Goal: Information Seeking & Learning: Understand process/instructions

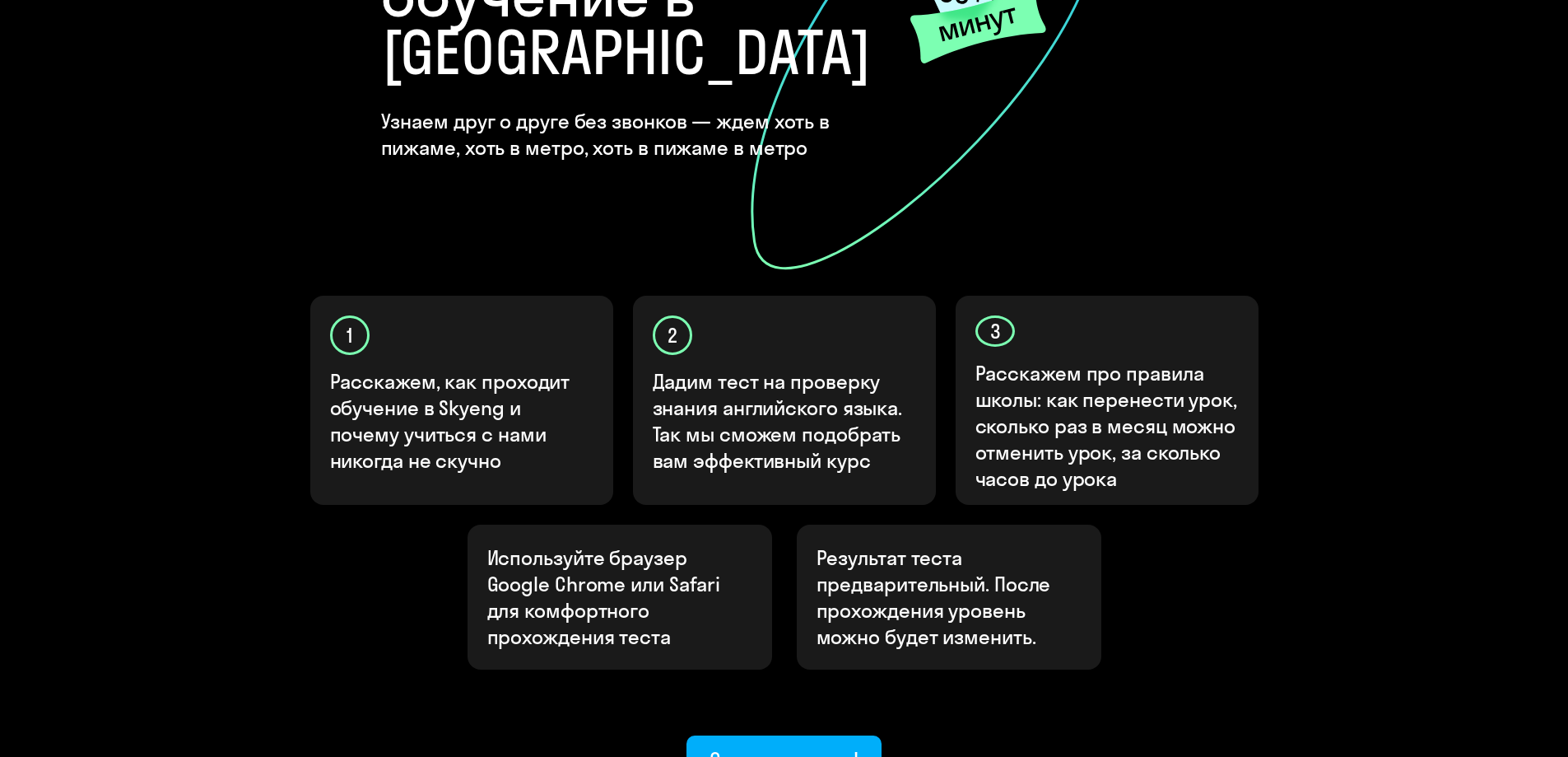
scroll to position [330, 0]
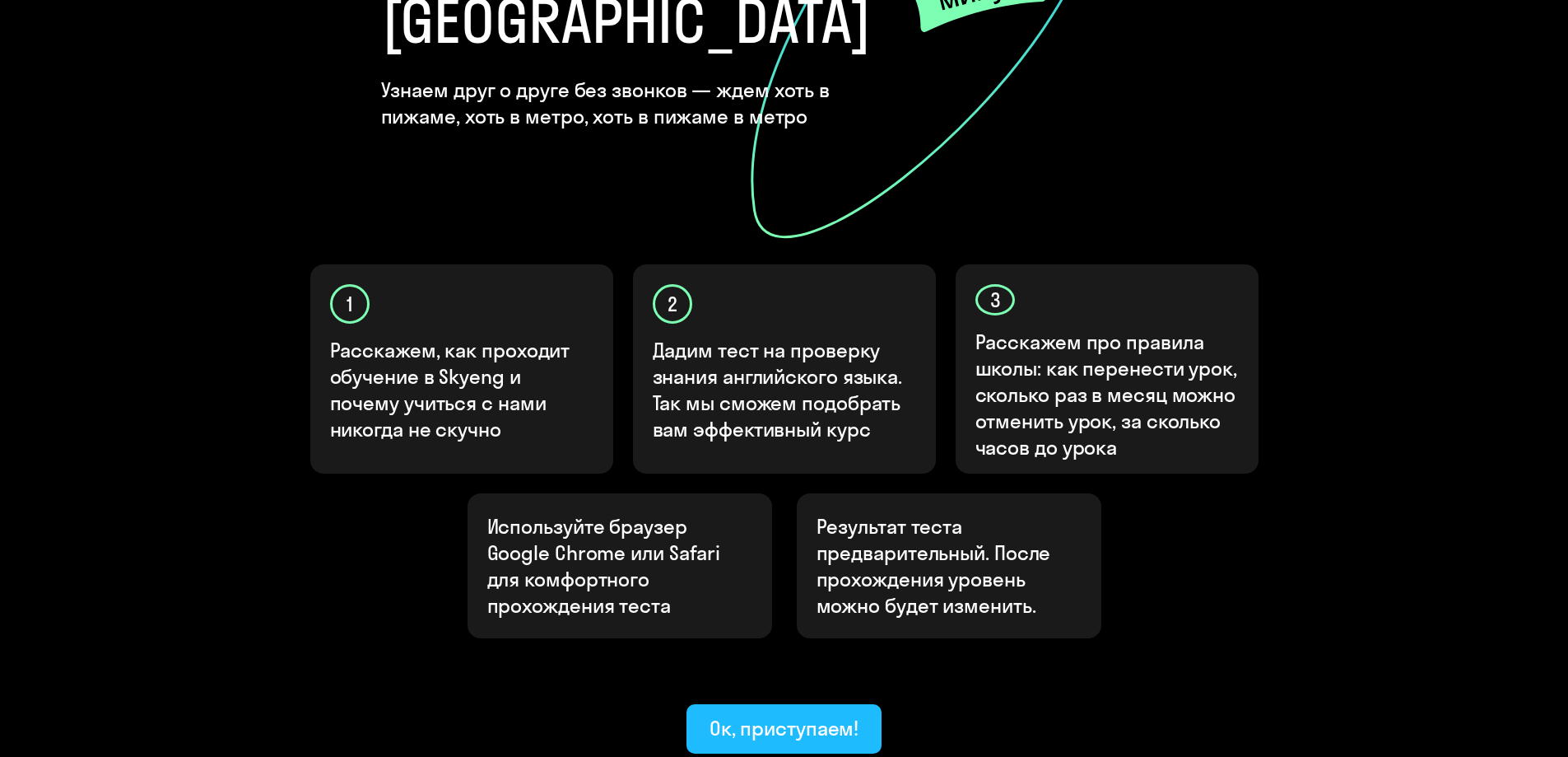
click at [768, 704] on button "Ок, приступаем!" at bounding box center [784, 729] width 196 height 50
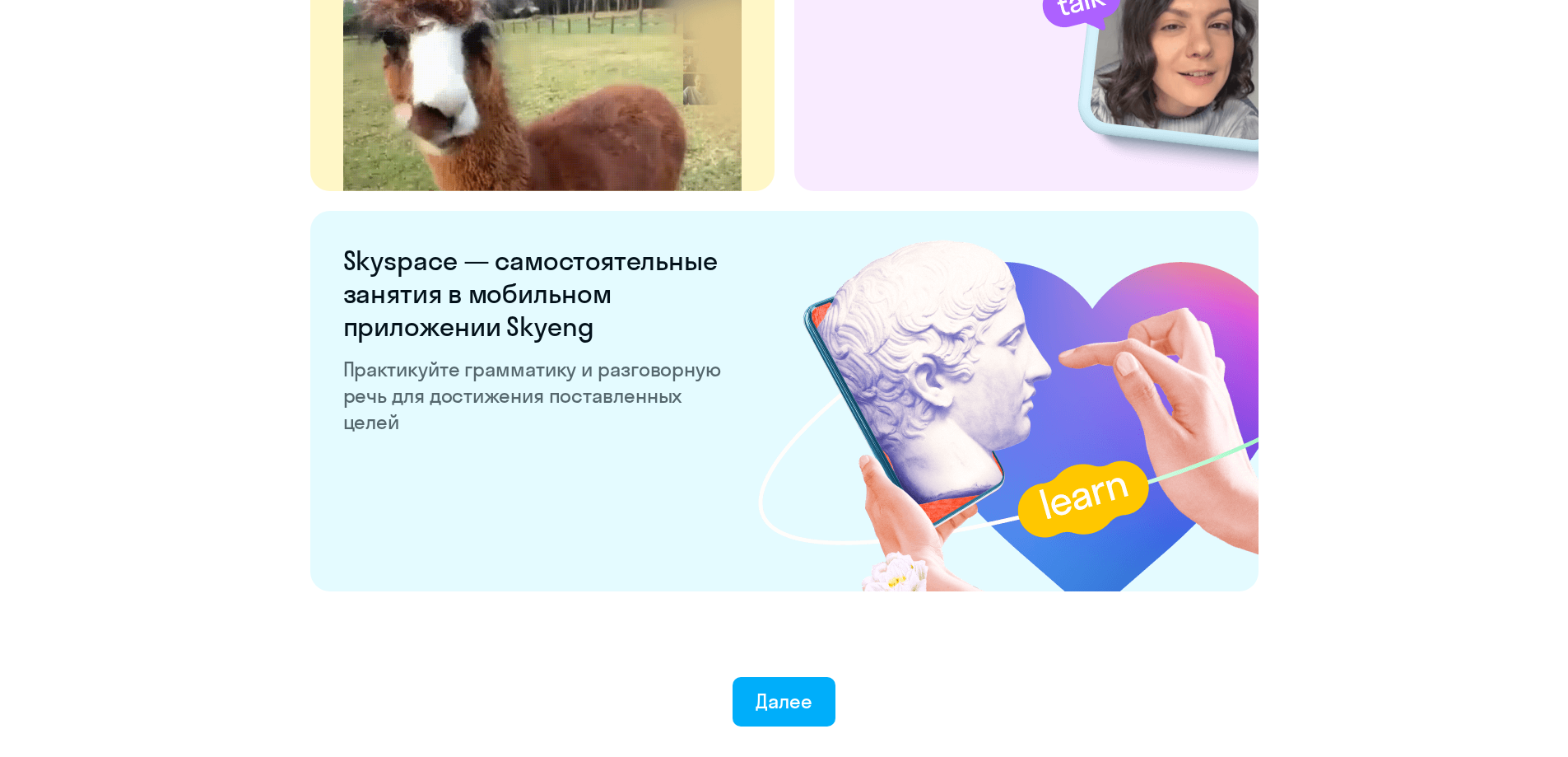
scroll to position [3061, 0]
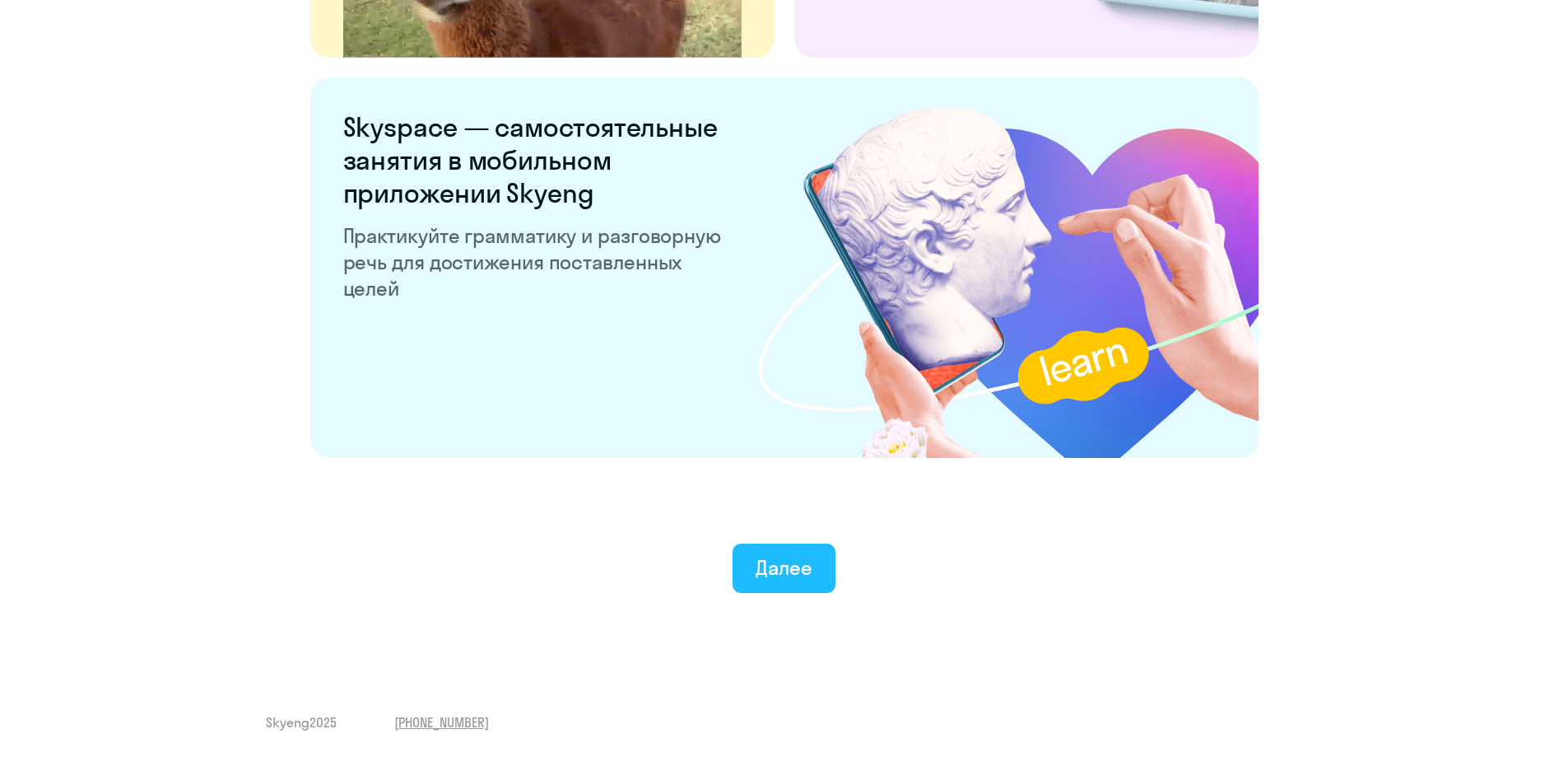
click at [795, 581] on button "Далее" at bounding box center [784, 568] width 103 height 50
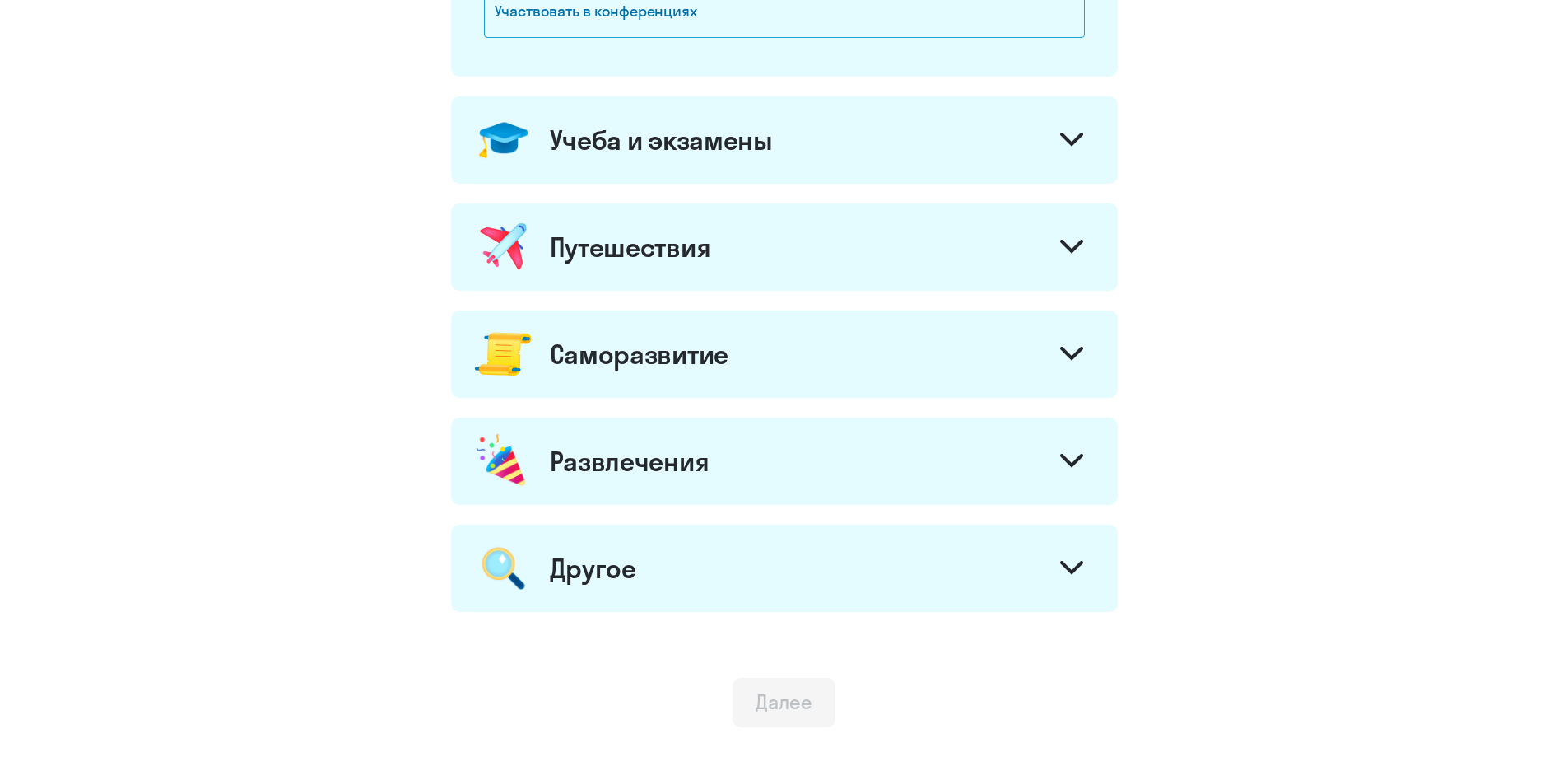
scroll to position [659, 0]
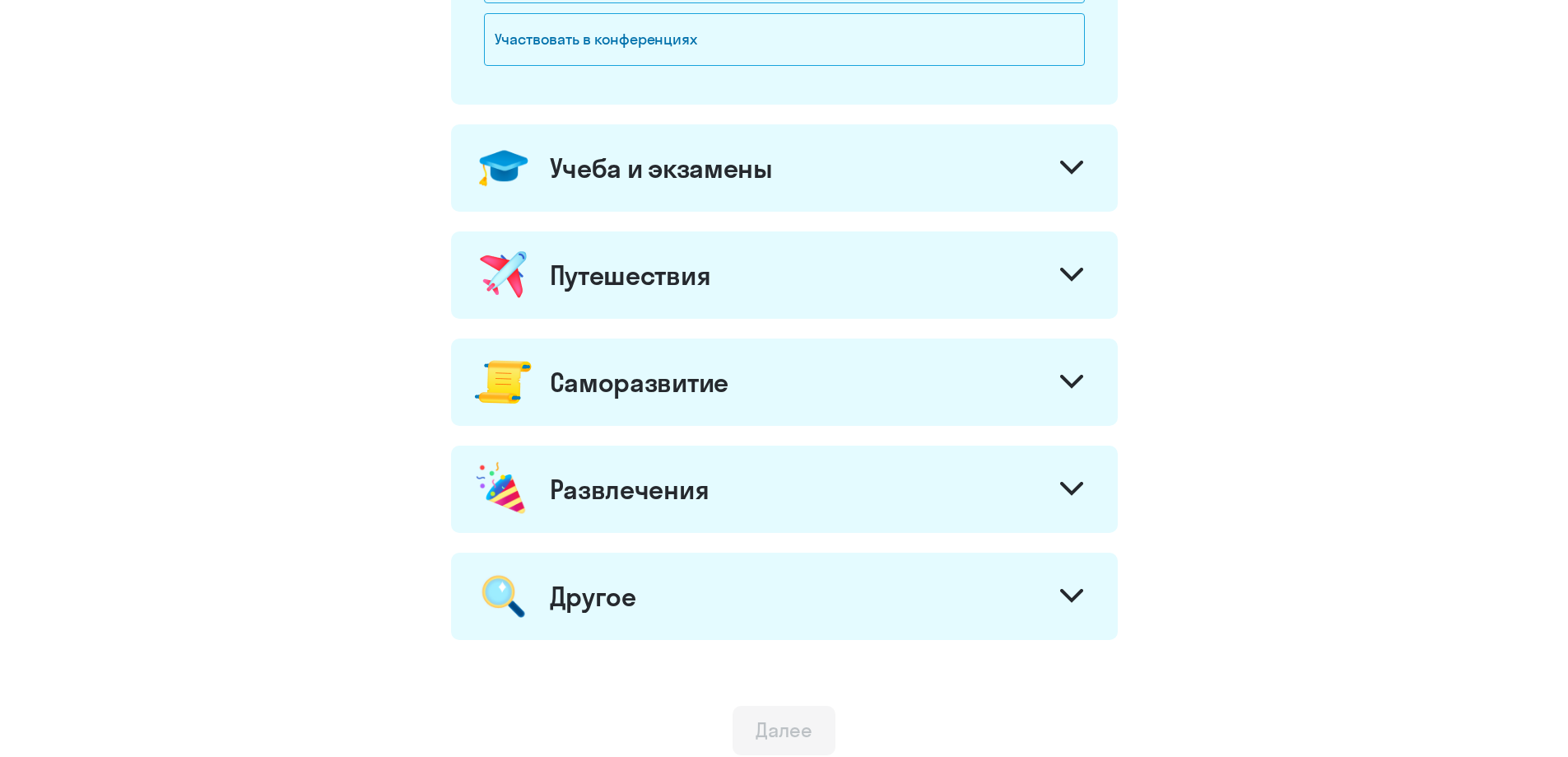
click at [1056, 395] on div at bounding box center [1072, 384] width 40 height 40
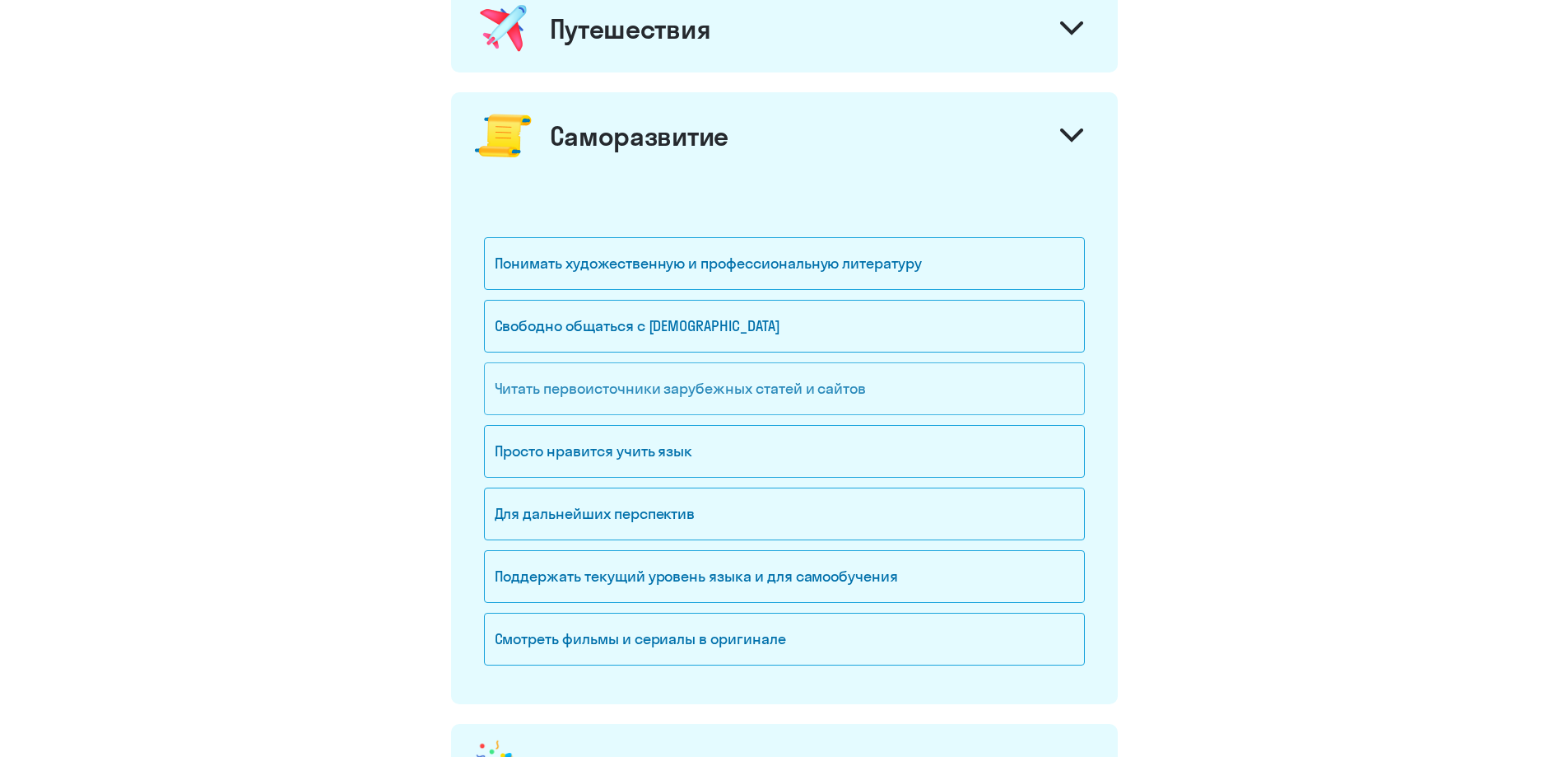
scroll to position [906, 0]
click at [792, 268] on div "Понимать художественную и профессиональную литературу" at bounding box center [785, 263] width 601 height 53
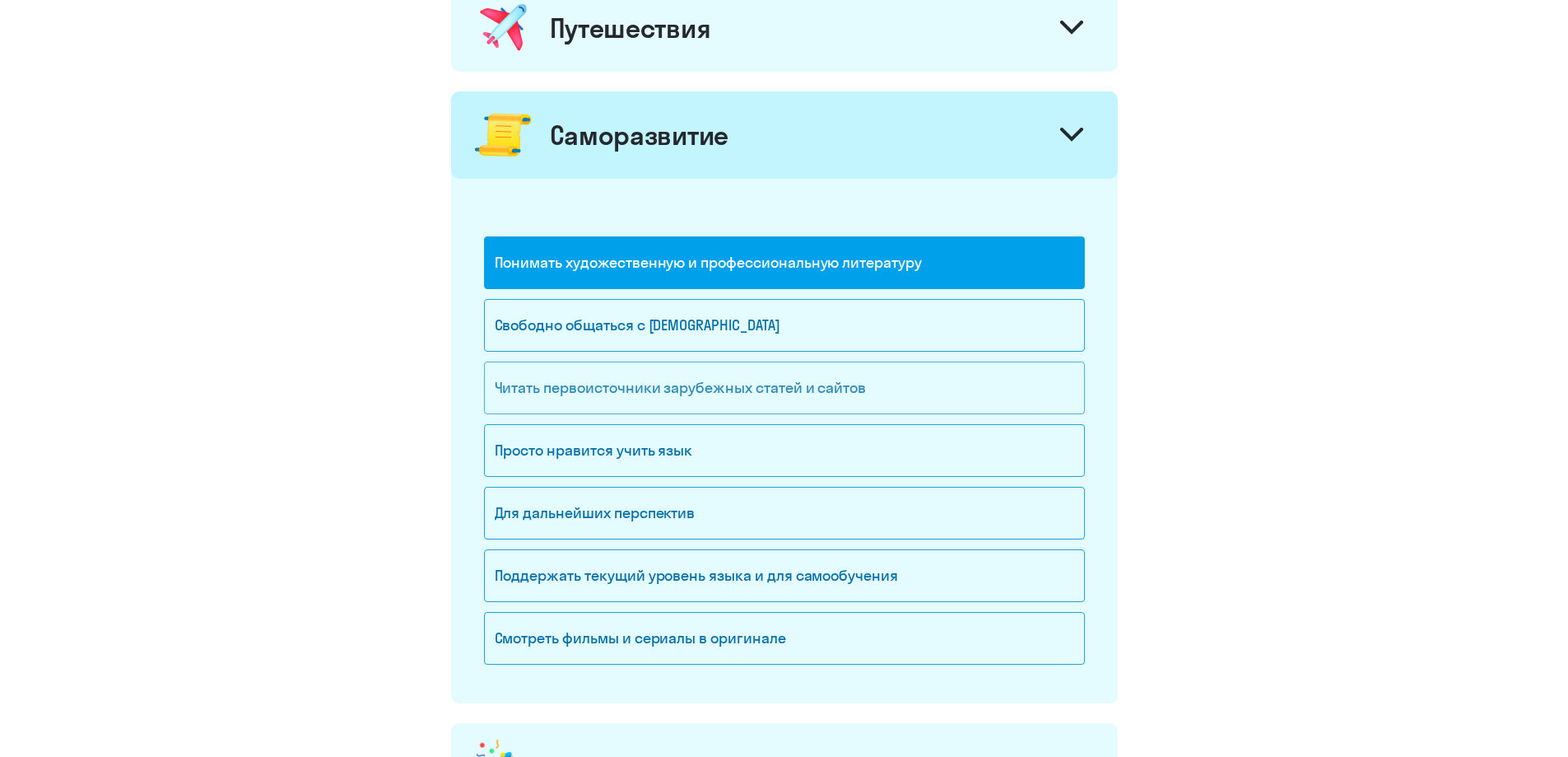
click at [673, 392] on div "Читать первоисточники зарубежных статей и сайтов" at bounding box center [785, 388] width 601 height 53
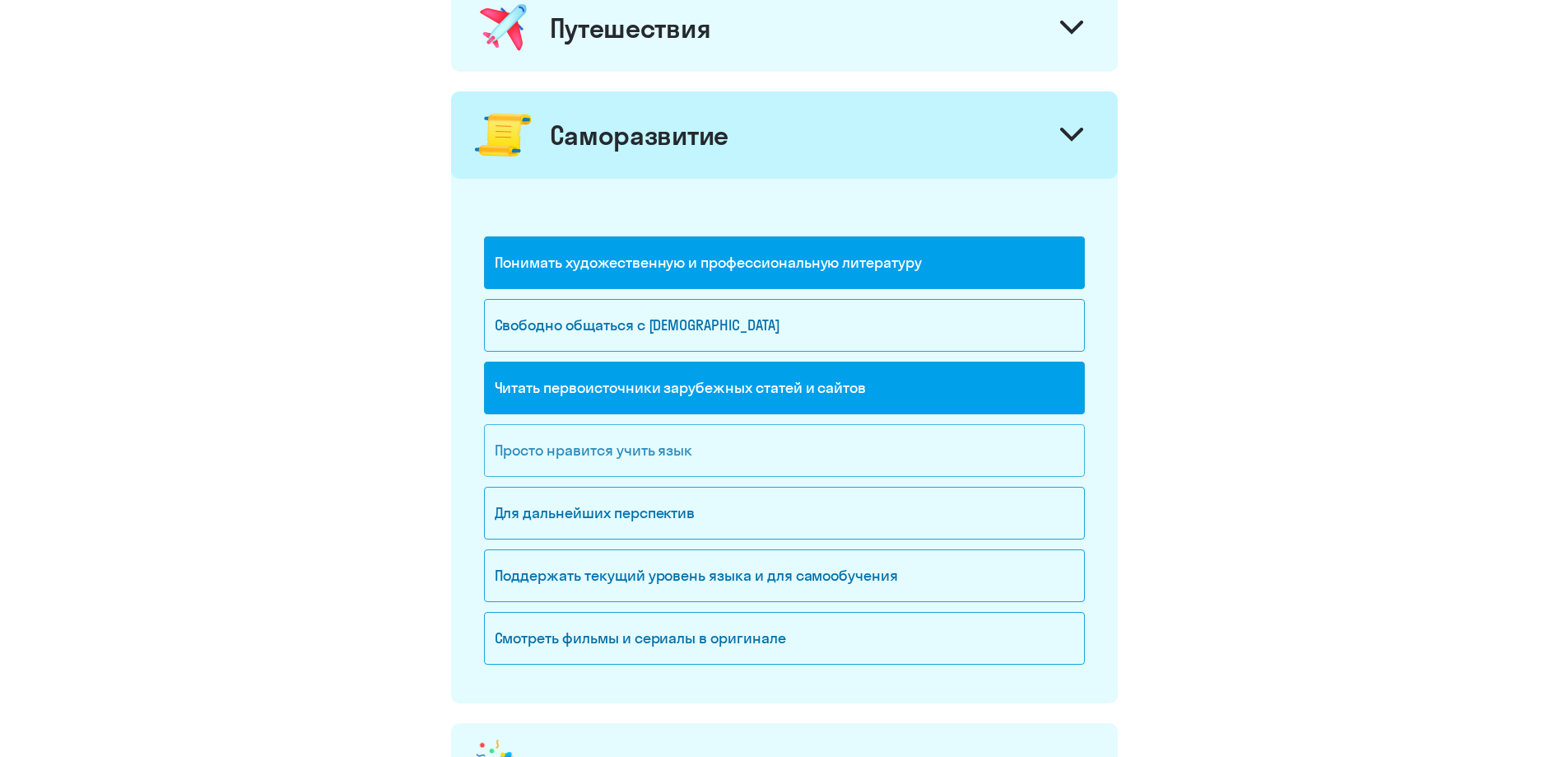
click at [655, 466] on div "Просто нравится учить язык" at bounding box center [785, 450] width 601 height 53
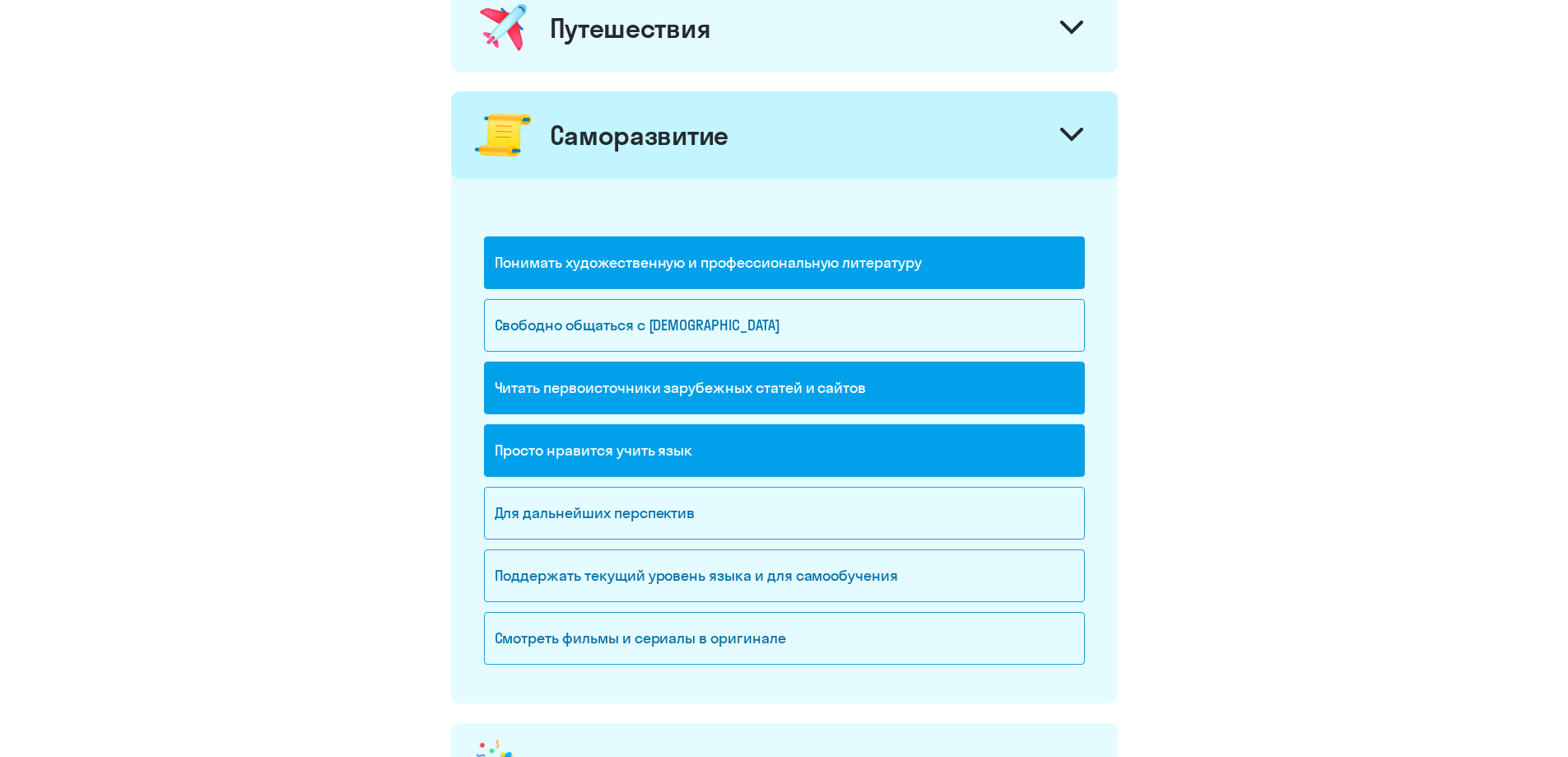
click at [655, 457] on div "Просто нравится учить язык" at bounding box center [785, 450] width 601 height 53
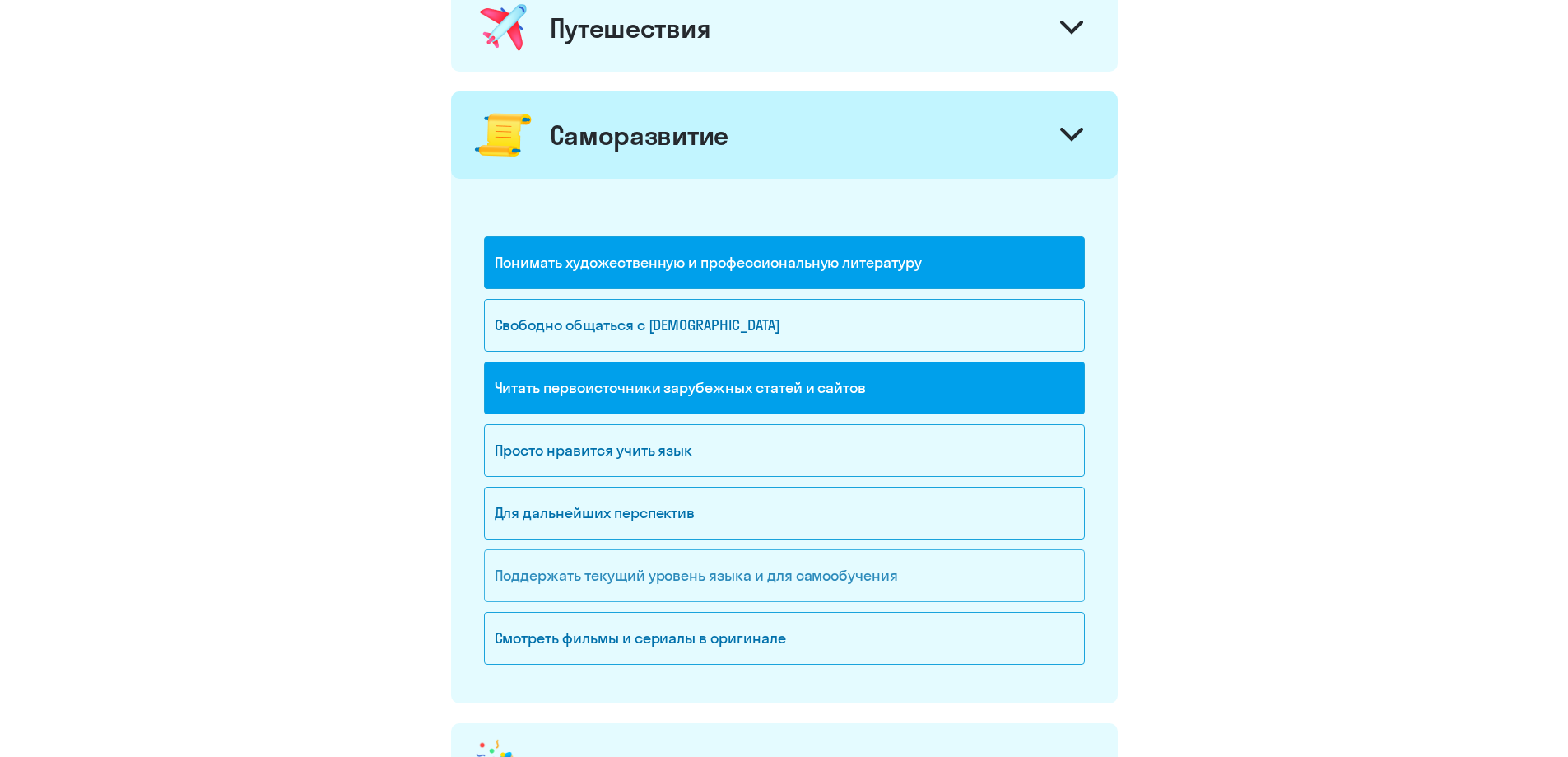
click at [695, 573] on div "Поддержать текущий уровень языка и для cамообучения" at bounding box center [785, 576] width 601 height 53
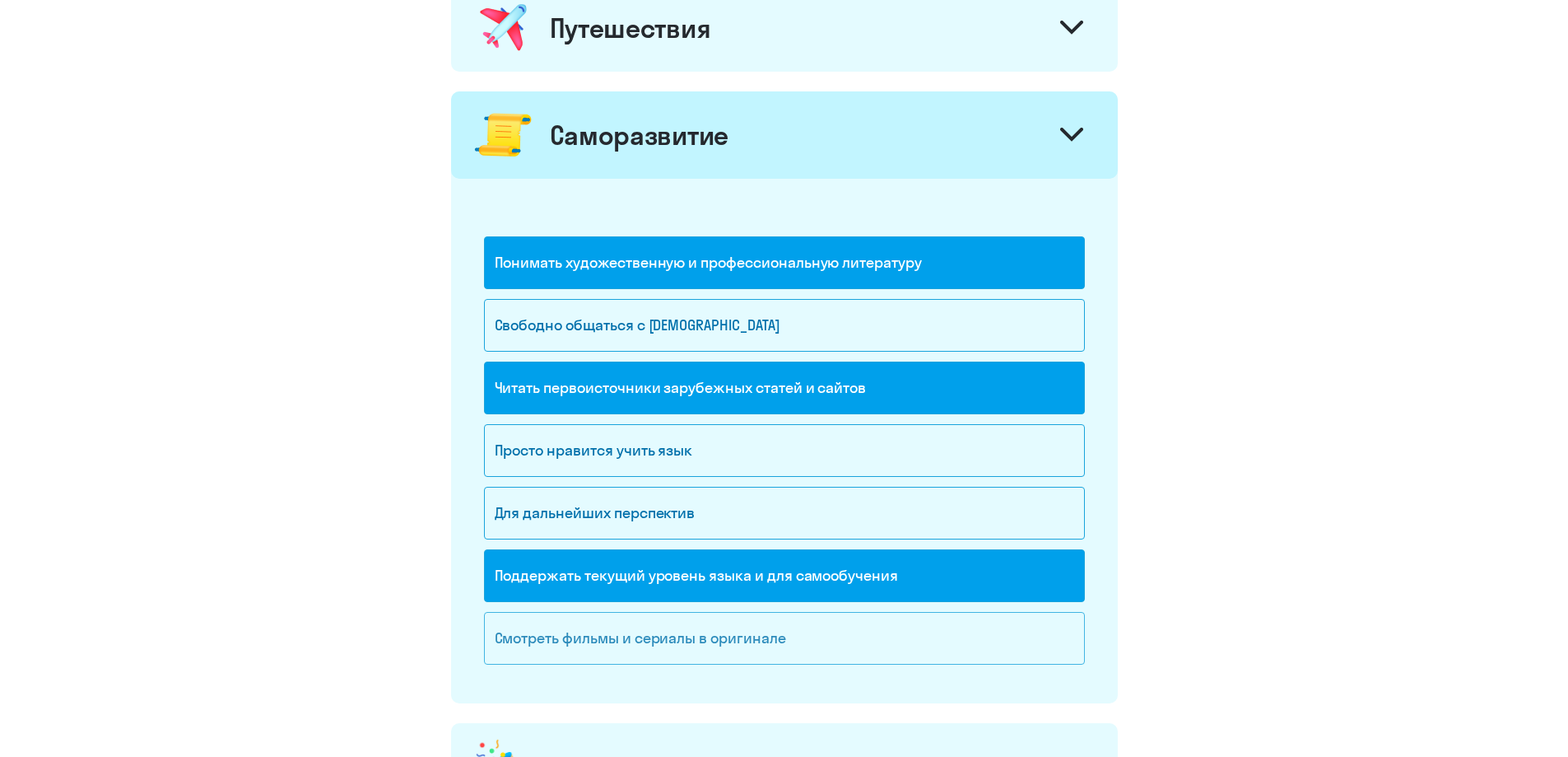
click at [712, 656] on div "Смотреть фильмы и сериалы в оригинале" at bounding box center [785, 638] width 601 height 53
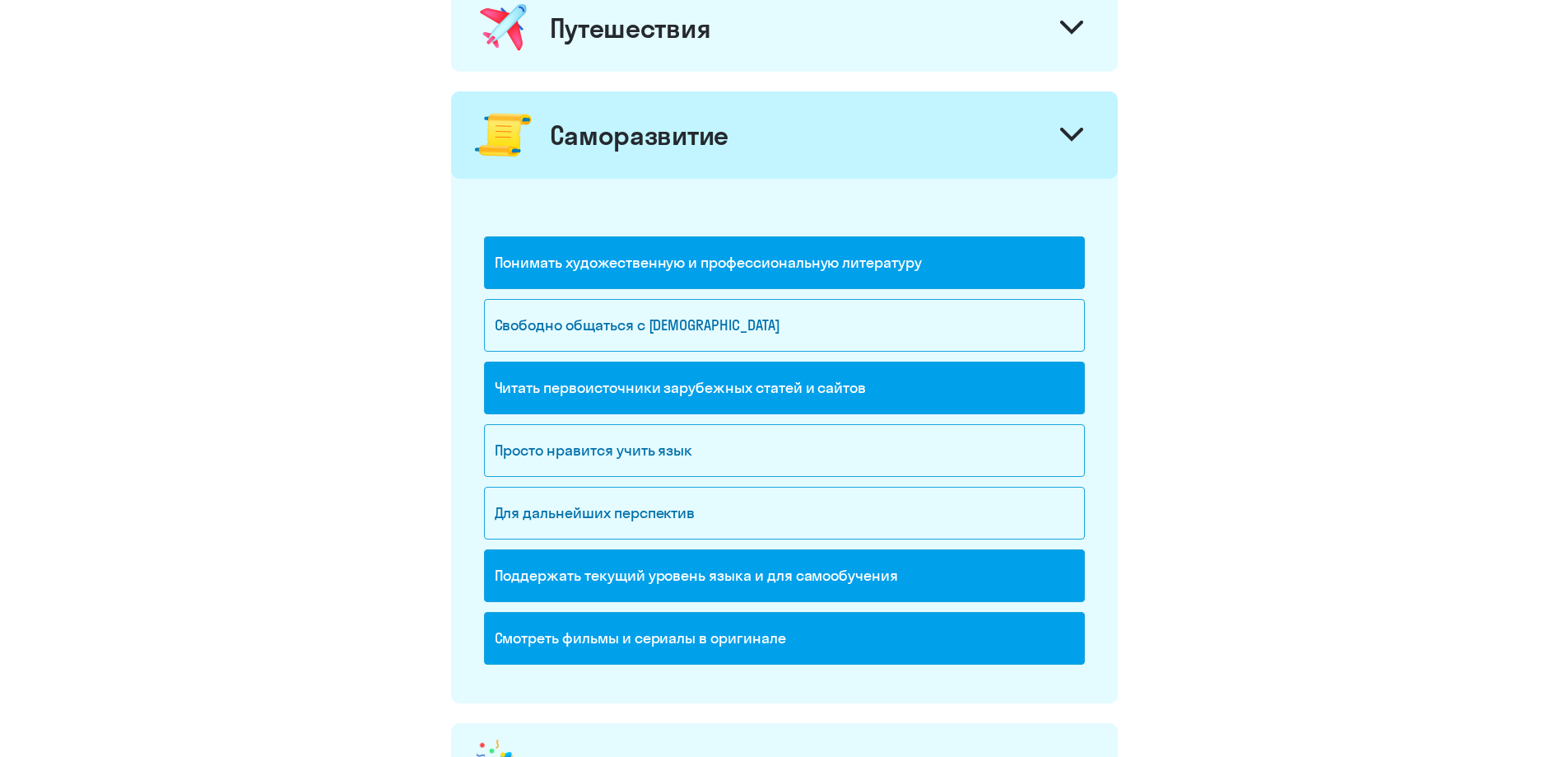
click at [705, 639] on div "Смотреть фильмы и сериалы в оригинале" at bounding box center [785, 638] width 601 height 53
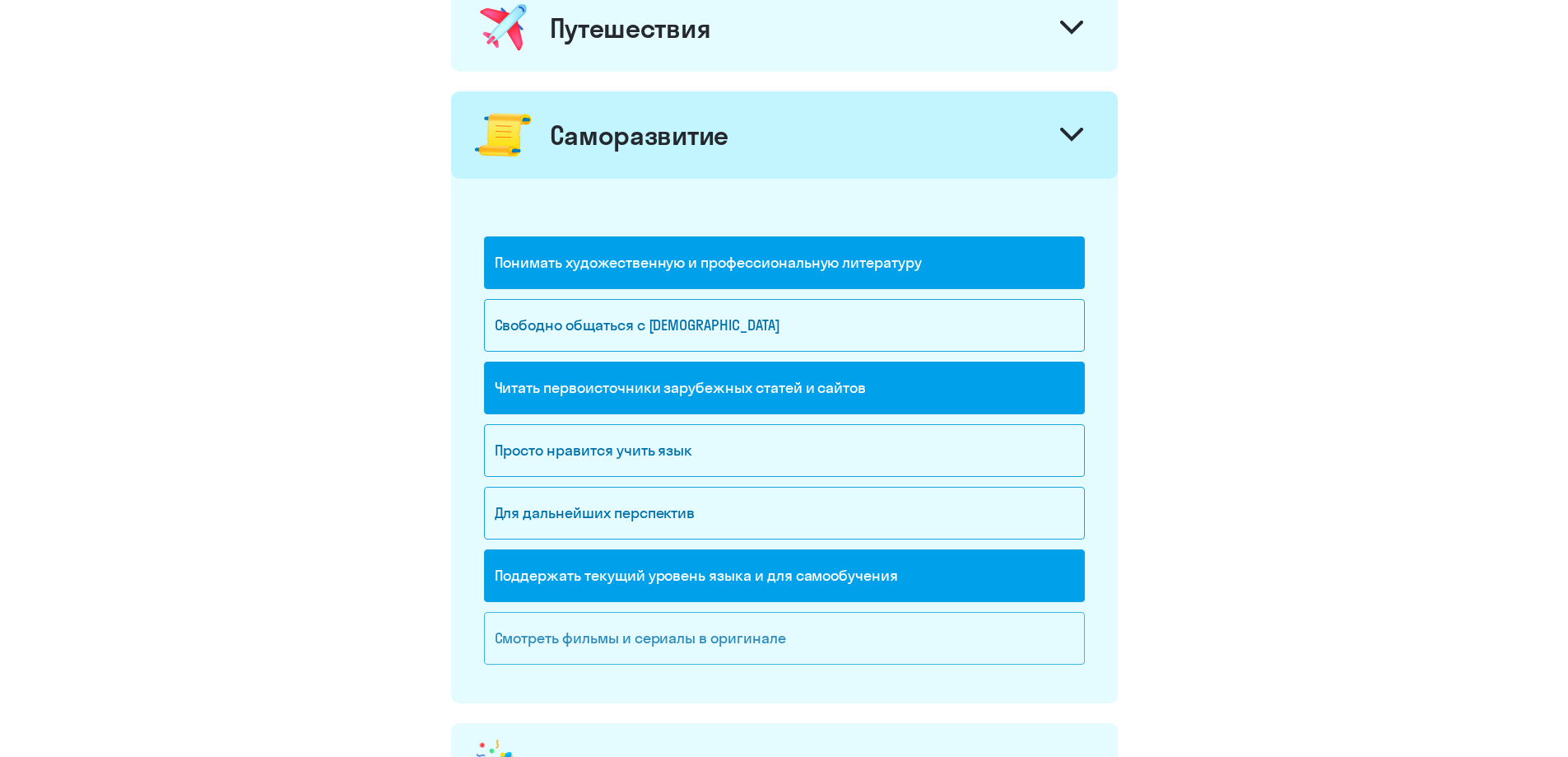
scroll to position [1318, 0]
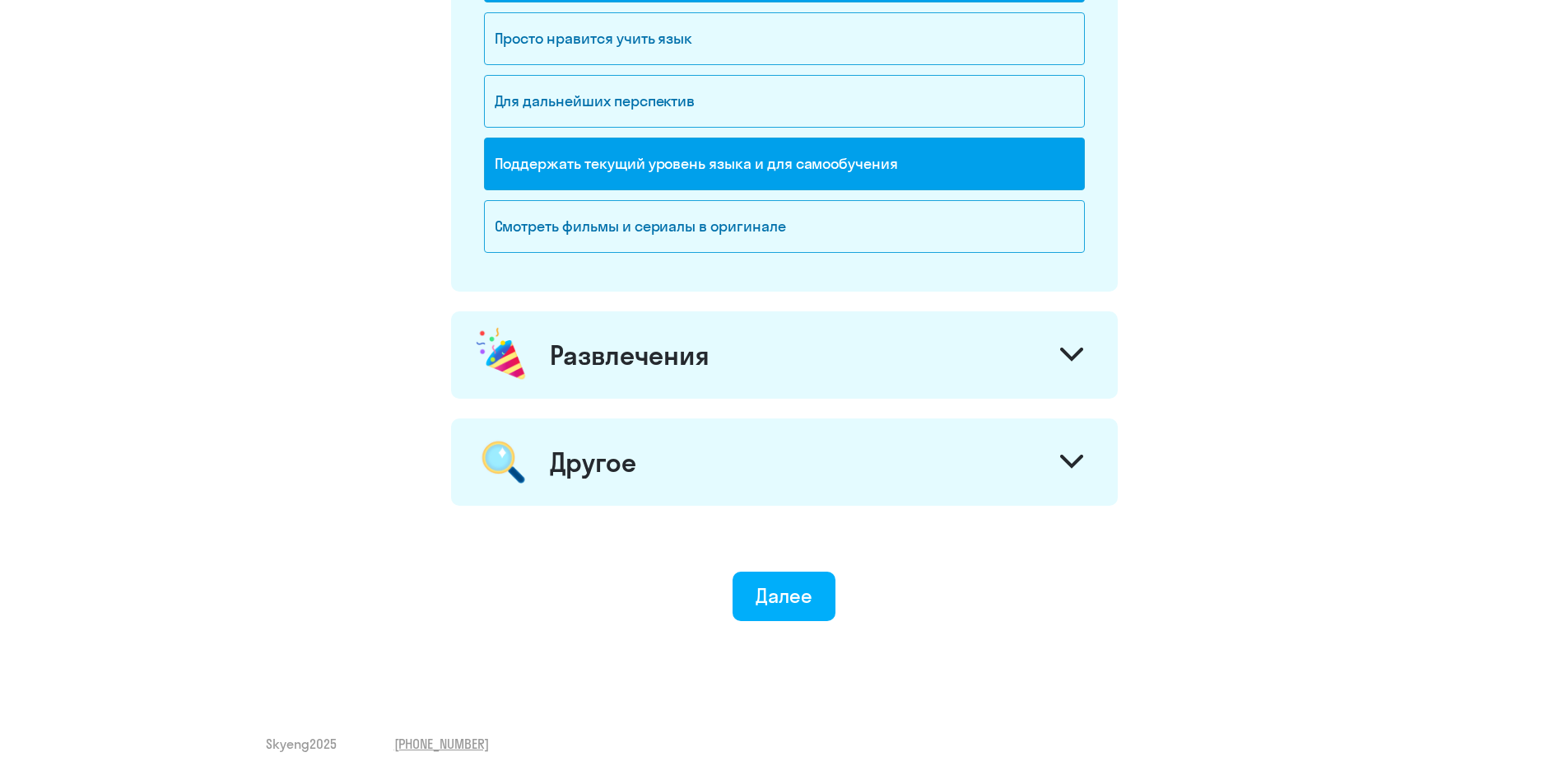
click at [650, 161] on div "Поддержать текущий уровень языка и для cамообучения" at bounding box center [785, 164] width 601 height 53
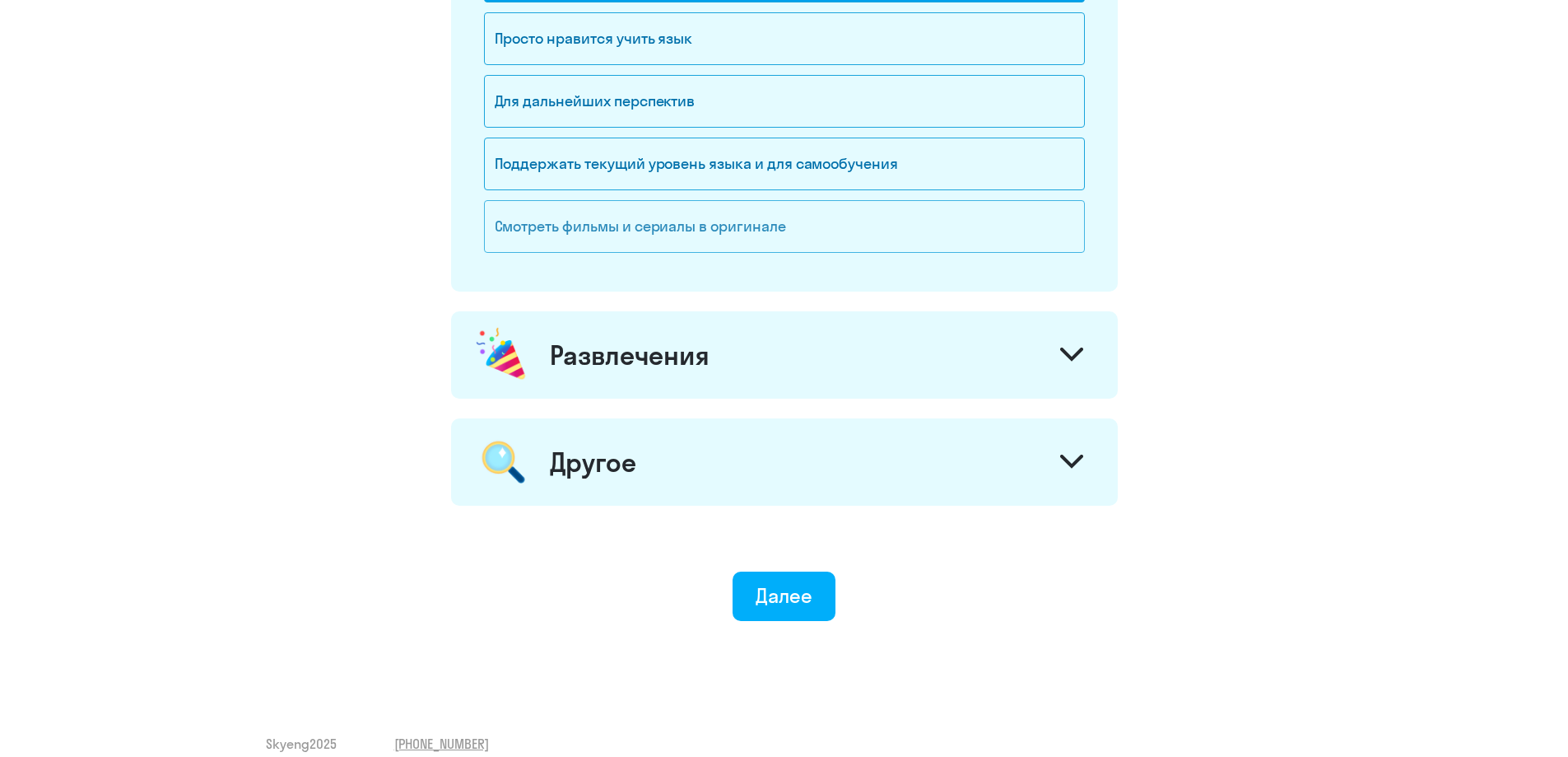
click at [630, 223] on div "Смотреть фильмы и сериалы в оригинале" at bounding box center [785, 226] width 601 height 53
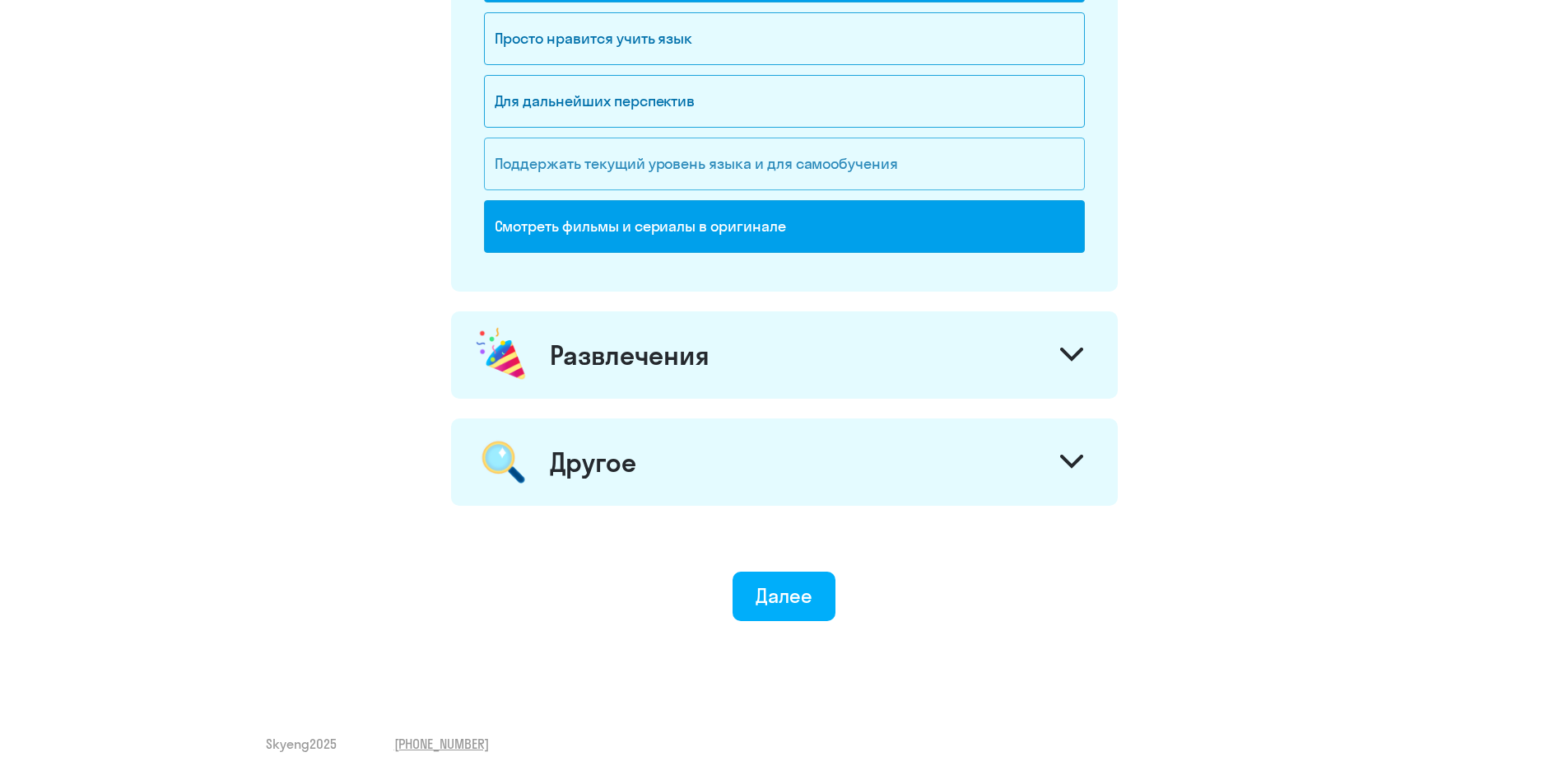
click at [636, 149] on div "Поддержать текущий уровень языка и для cамообучения" at bounding box center [785, 164] width 601 height 53
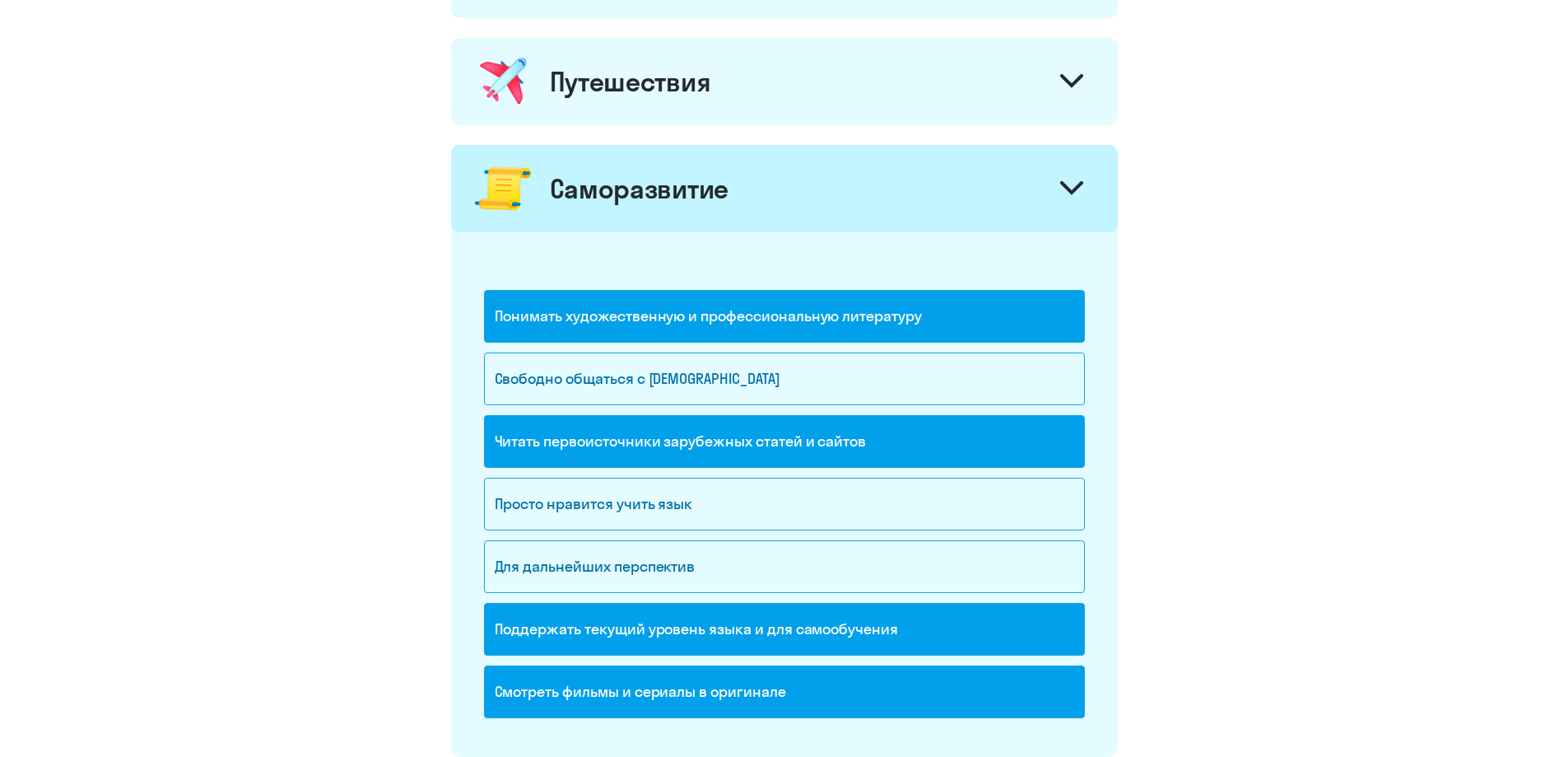
scroll to position [1153, 0]
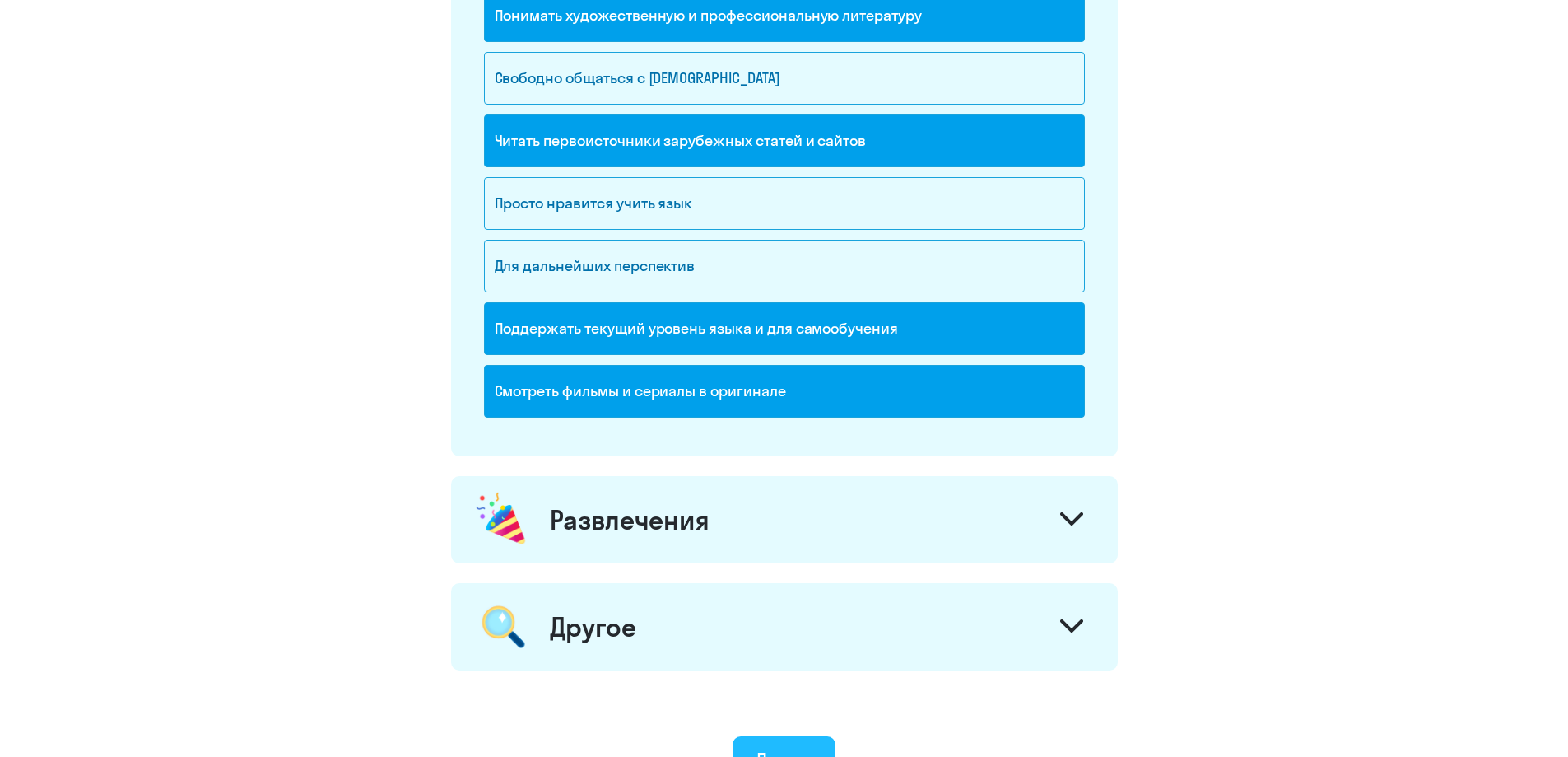
click at [780, 752] on div "Далее" at bounding box center [784, 760] width 57 height 26
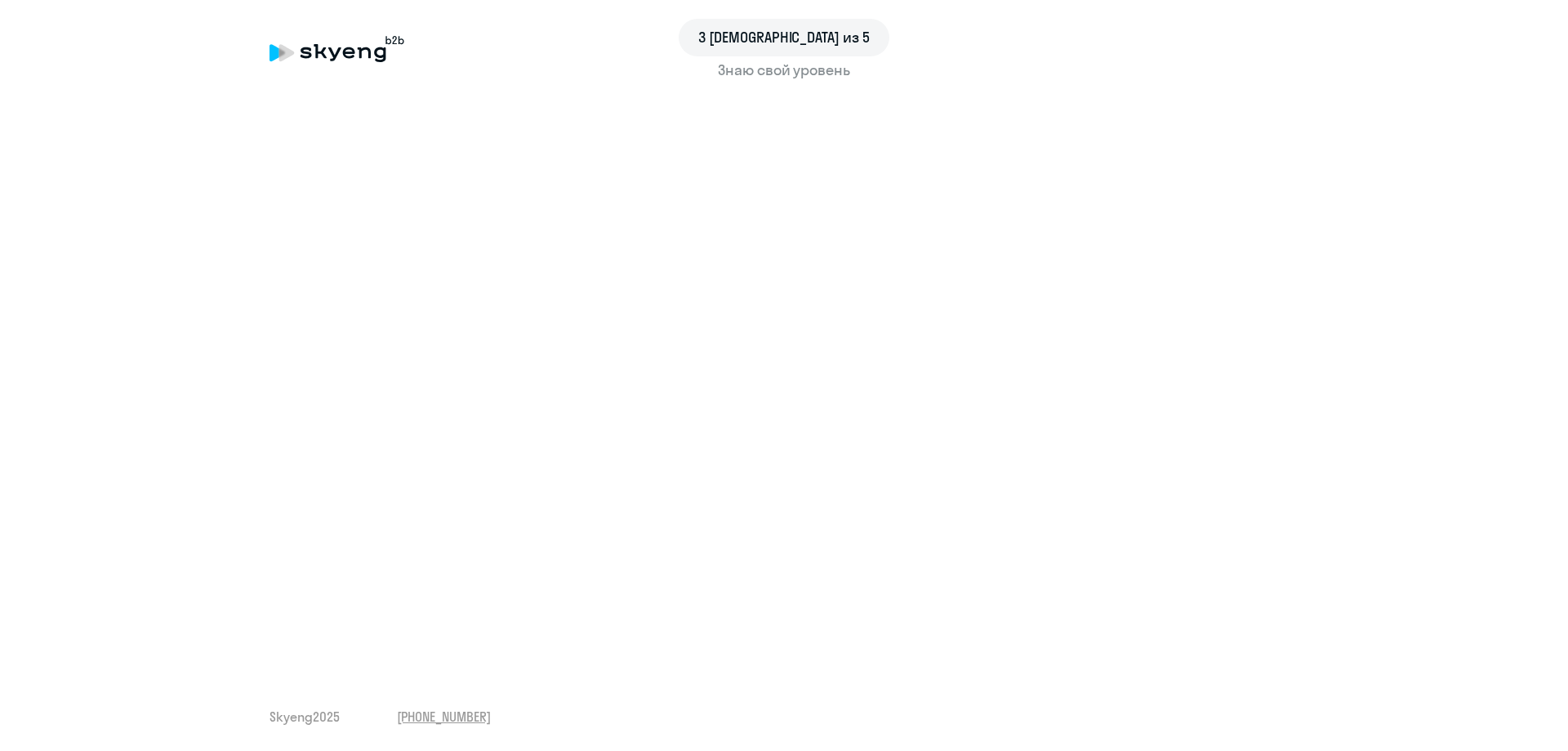
click at [719, 672] on div "3 шаг из 5 Знаю свой уровень Skyeng 2025 [PHONE_NUMBER]" at bounding box center [784, 376] width 1568 height 751
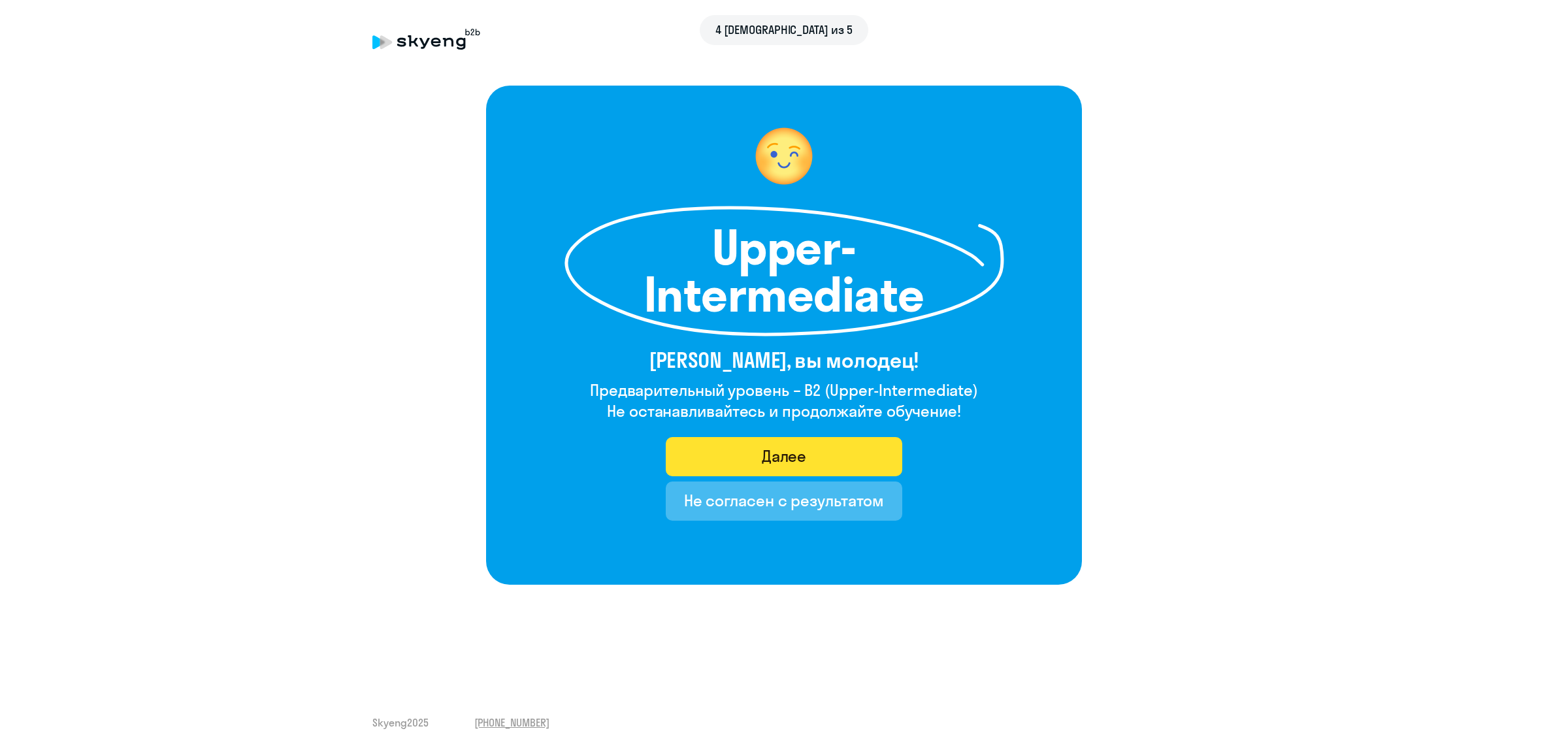
click at [794, 458] on div "Далее" at bounding box center [784, 455] width 45 height 21
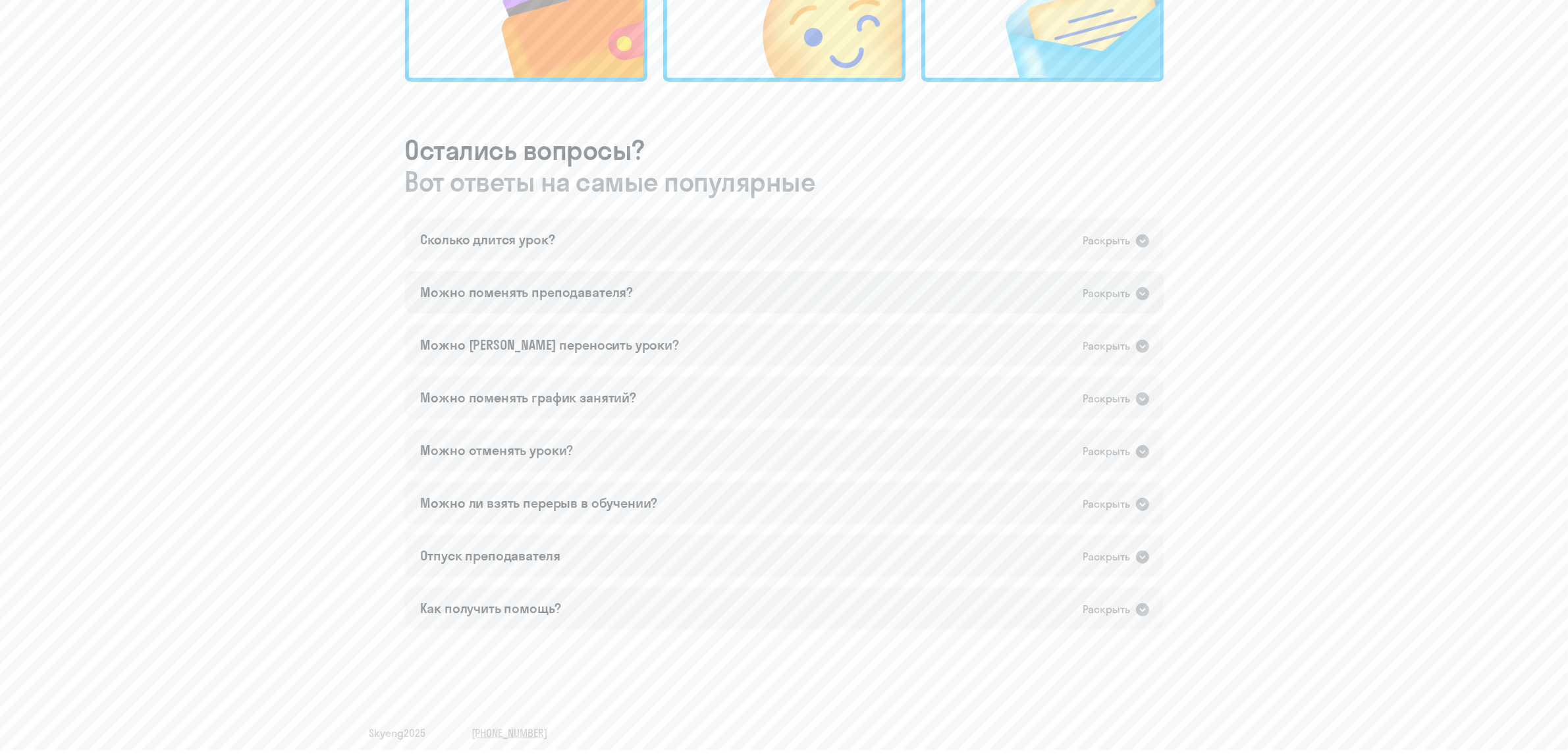
scroll to position [621, 0]
drag, startPoint x: 617, startPoint y: 260, endPoint x: 613, endPoint y: 248, distance: 12.6
click at [617, 259] on div "Сколько длится урок? Раскрыть Урок длится 50 минут. Можно поменять преподавател…" at bounding box center [784, 420] width 759 height 411
click at [613, 247] on div "Сколько длится урок? Раскрыть" at bounding box center [784, 236] width 759 height 42
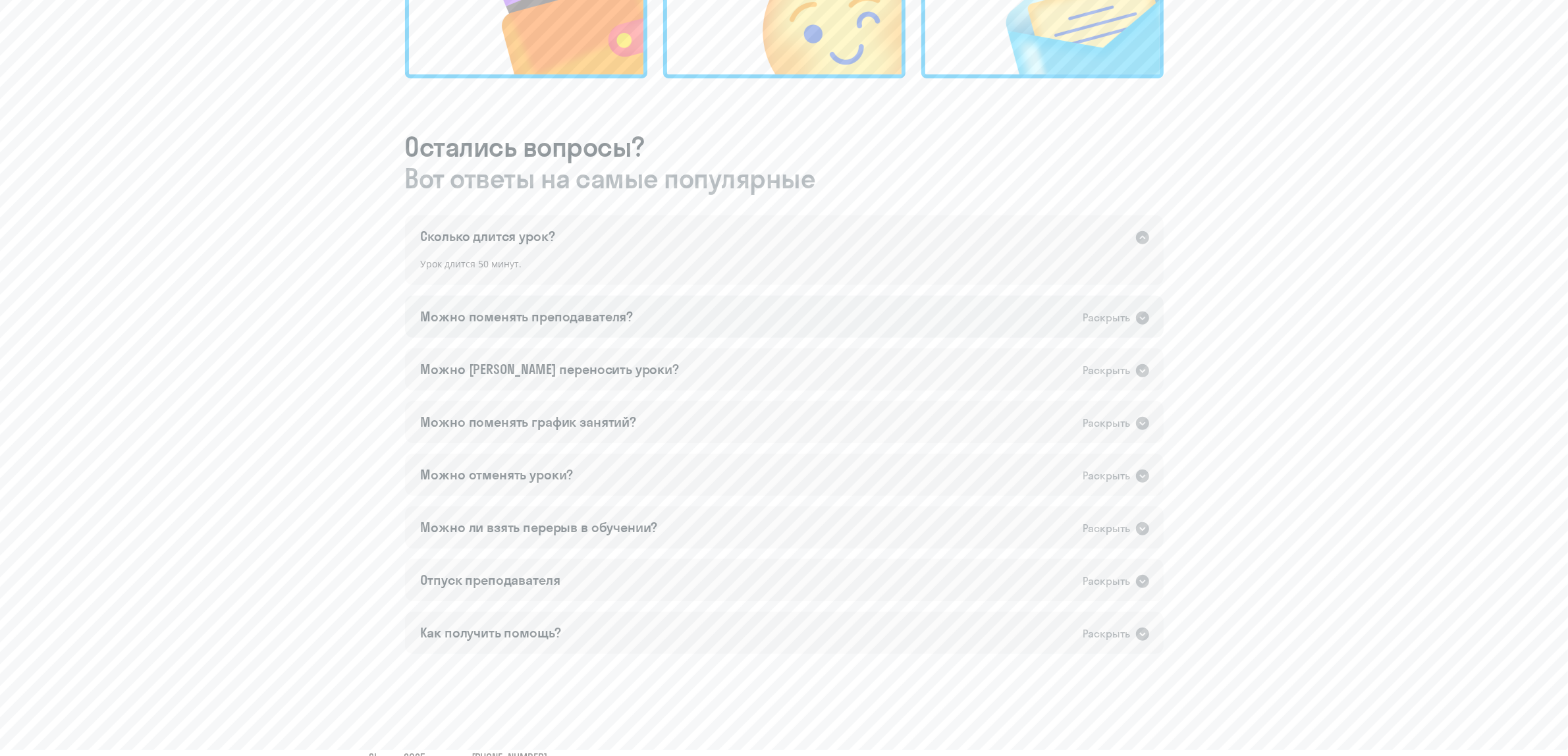
click at [644, 317] on div "Можно поменять преподавателя? Раскрыть" at bounding box center [784, 316] width 759 height 42
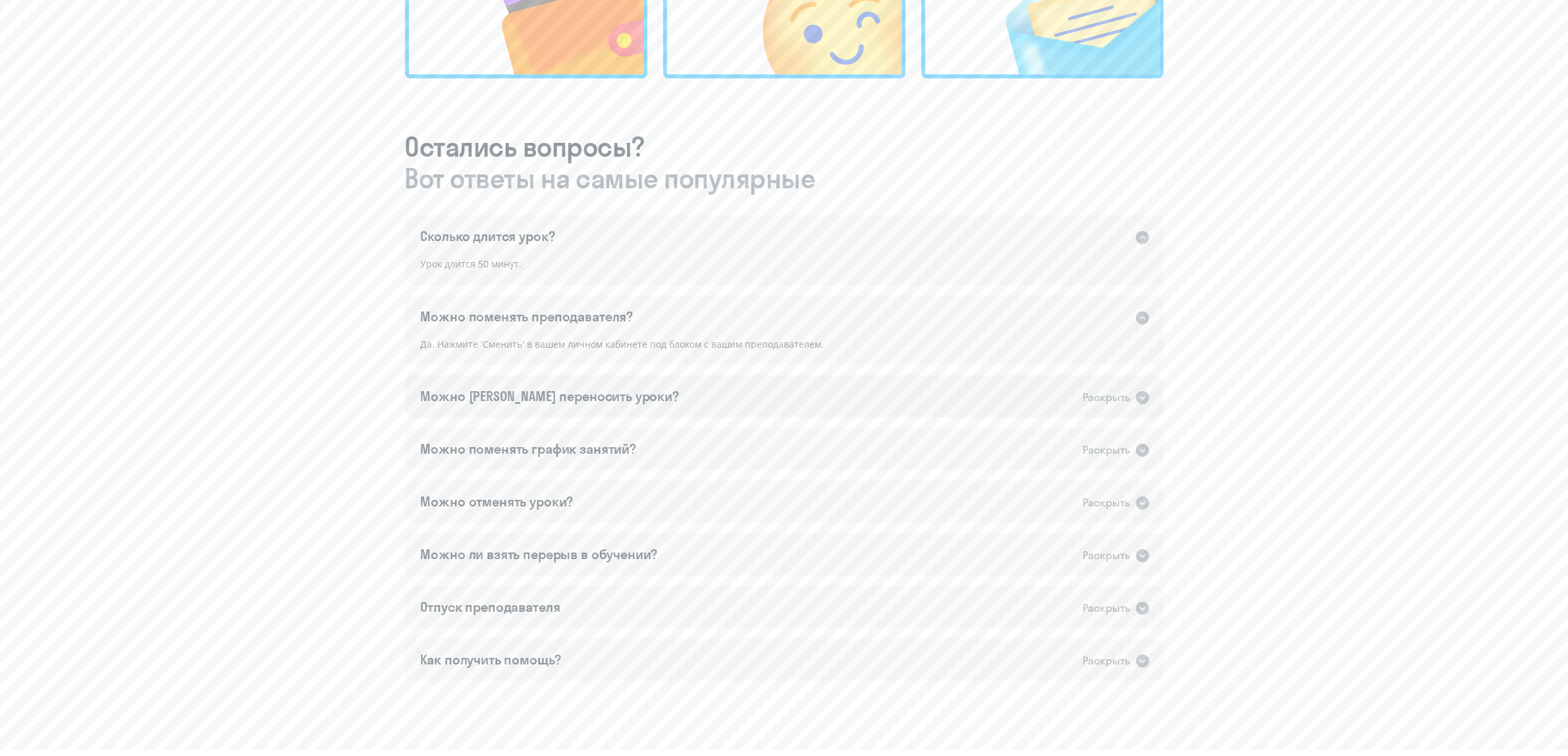
click at [623, 395] on div "Можно [PERSON_NAME] переносить уроки? Раскрыть" at bounding box center [784, 396] width 759 height 42
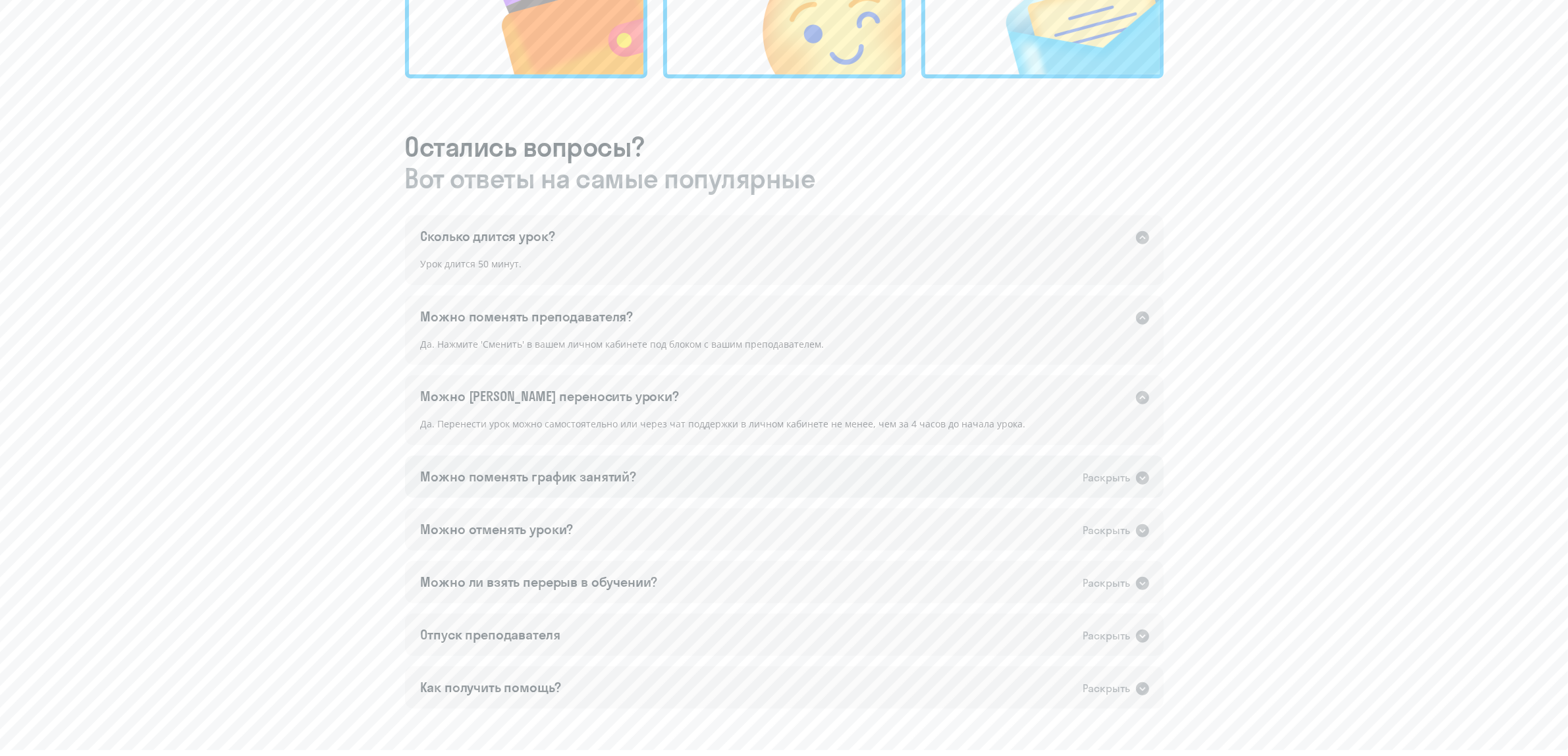
click at [622, 469] on div "Можно поменять график занятий?" at bounding box center [529, 476] width 216 height 18
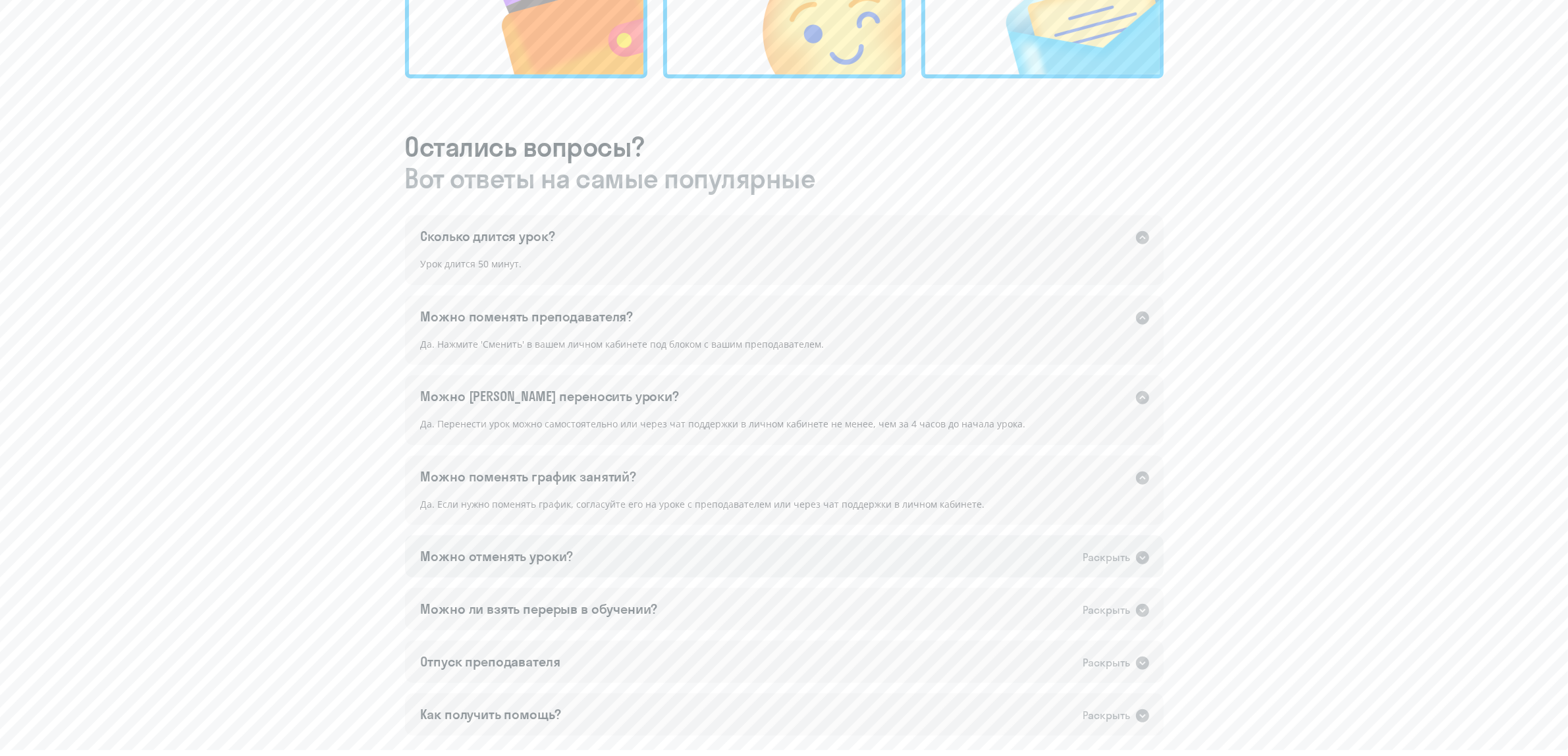
click at [593, 532] on div "Сколько длится урок? Раскрыть Урок длится 50 минут. Можно поменять преподавател…" at bounding box center [784, 475] width 759 height 520
click at [585, 560] on div "Можно отменять уроки? Раскрыть" at bounding box center [784, 556] width 759 height 42
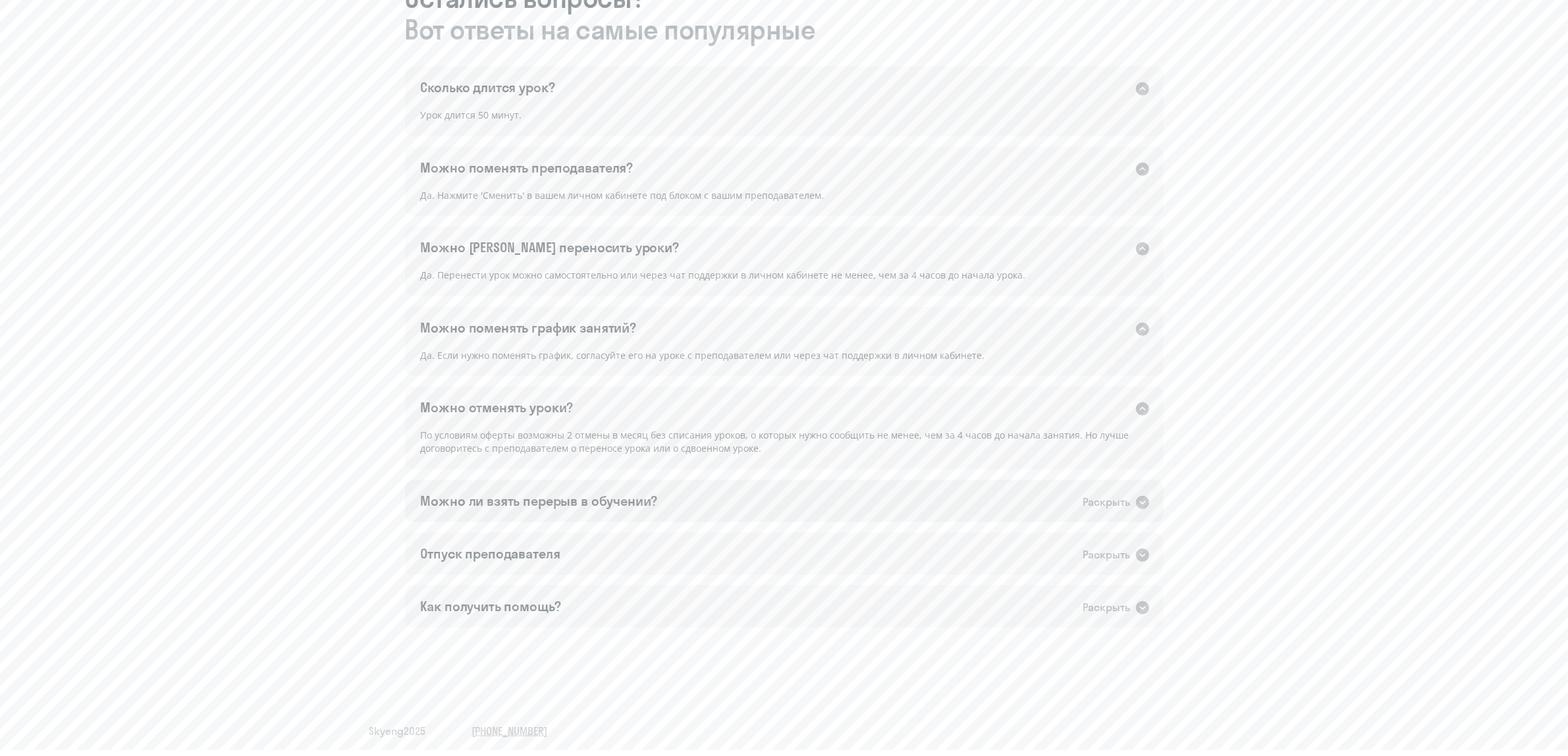
scroll to position [770, 0]
click at [603, 499] on div "Можно ли взять перерыв в обучении?" at bounding box center [539, 500] width 237 height 18
click at [566, 573] on div "Отпуск преподавателя Раскрыть" at bounding box center [784, 579] width 759 height 42
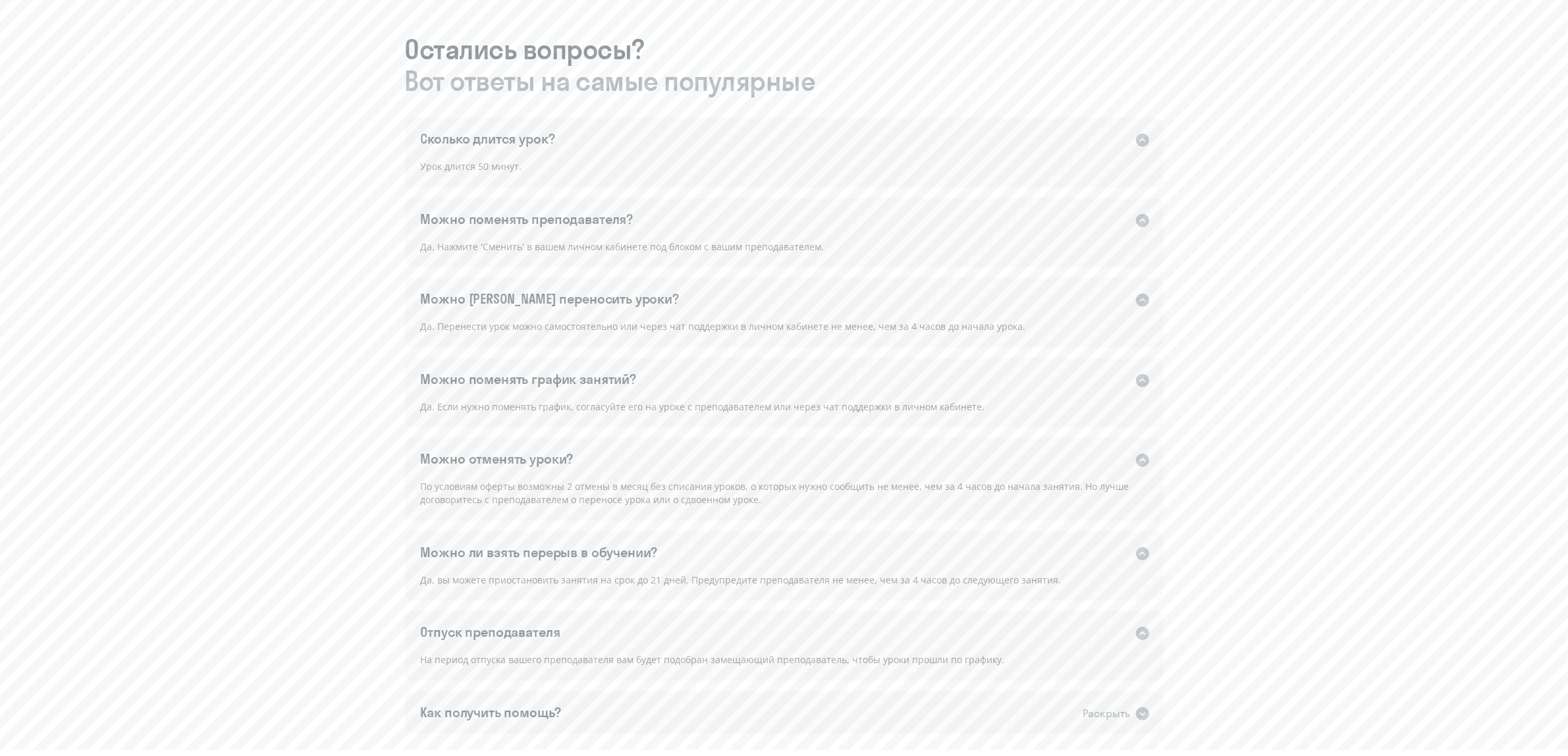
scroll to position [688, 0]
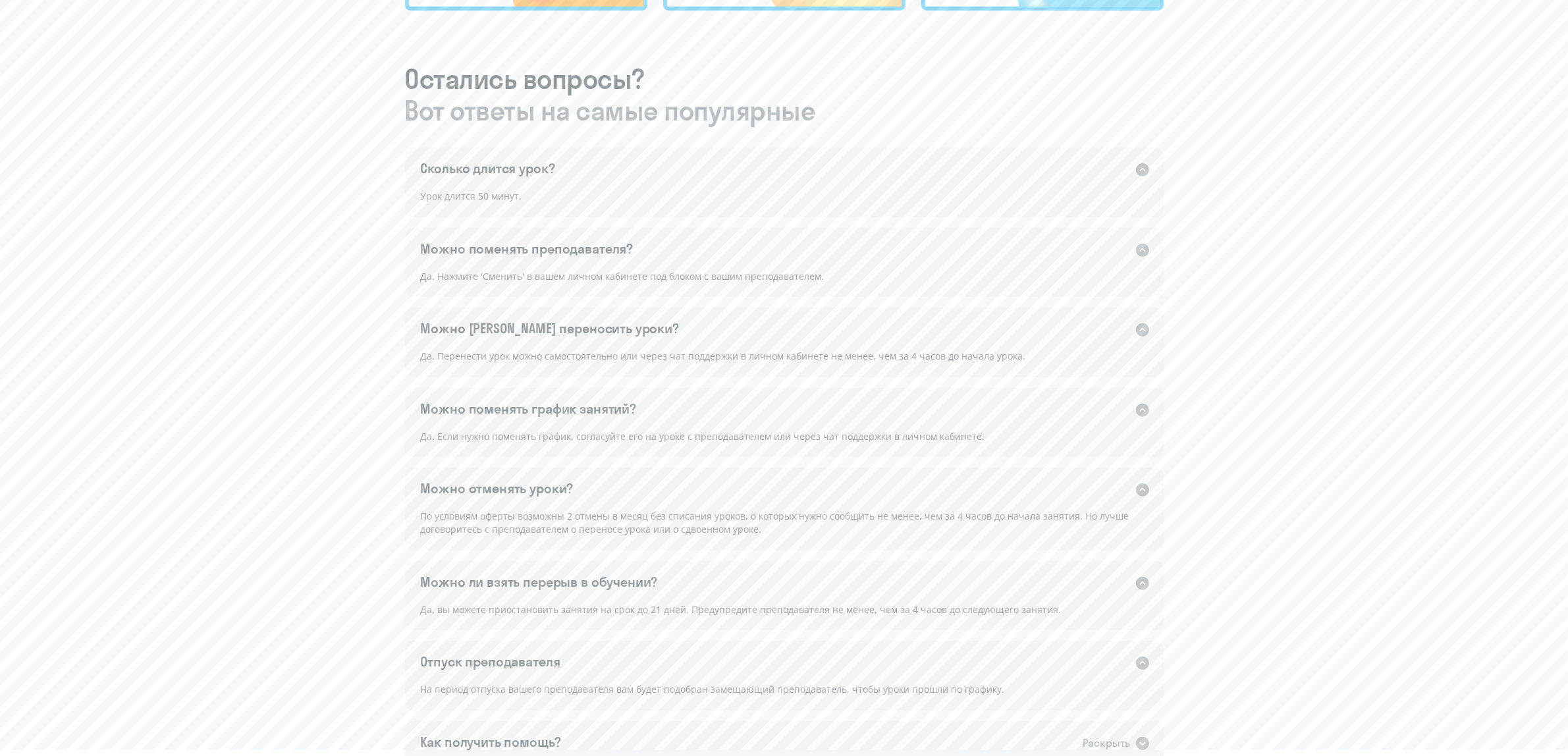
drag, startPoint x: 506, startPoint y: 359, endPoint x: 825, endPoint y: 361, distance: 319.0
click at [825, 361] on div "Да. Перенести урок можно самостоятельно или через чат поддержки в личном кабине…" at bounding box center [784, 363] width 759 height 29
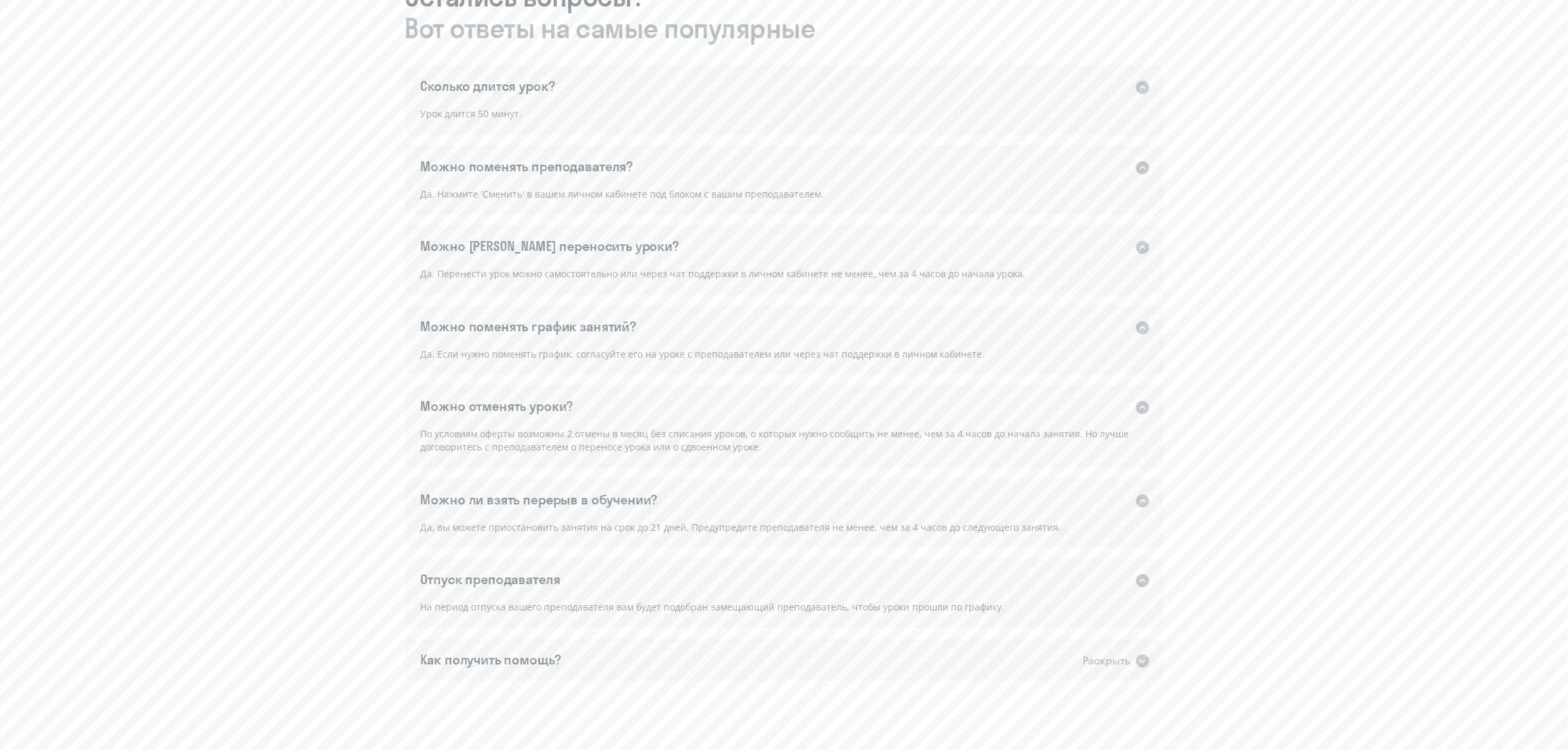
drag, startPoint x: 811, startPoint y: 353, endPoint x: 495, endPoint y: 350, distance: 316.0
click at [495, 350] on div "Да. Если нужно поменять график, согласуйте его на уроке с преподавателем или че…" at bounding box center [784, 361] width 759 height 29
drag, startPoint x: 466, startPoint y: 435, endPoint x: 700, endPoint y: 453, distance: 234.7
click at [700, 453] on div "По условиям оферты возможны 2 отмены в месяц без списания уроков, о которых нуж…" at bounding box center [784, 446] width 759 height 41
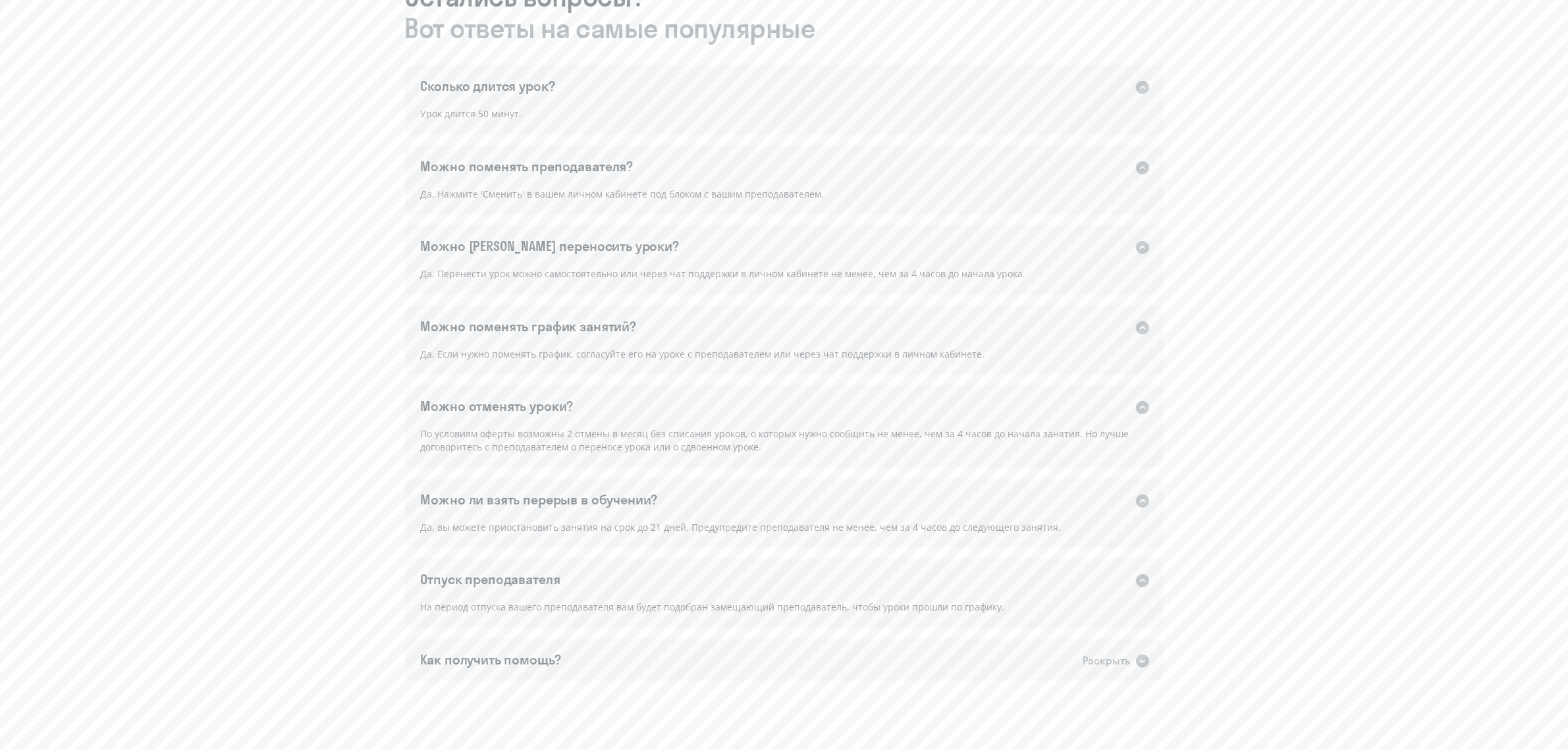
drag, startPoint x: 700, startPoint y: 445, endPoint x: 496, endPoint y: 434, distance: 204.3
click at [496, 434] on div "По условиям оферты возможны 2 отмены в месяц без списания уроков, о которых нуж…" at bounding box center [784, 446] width 759 height 41
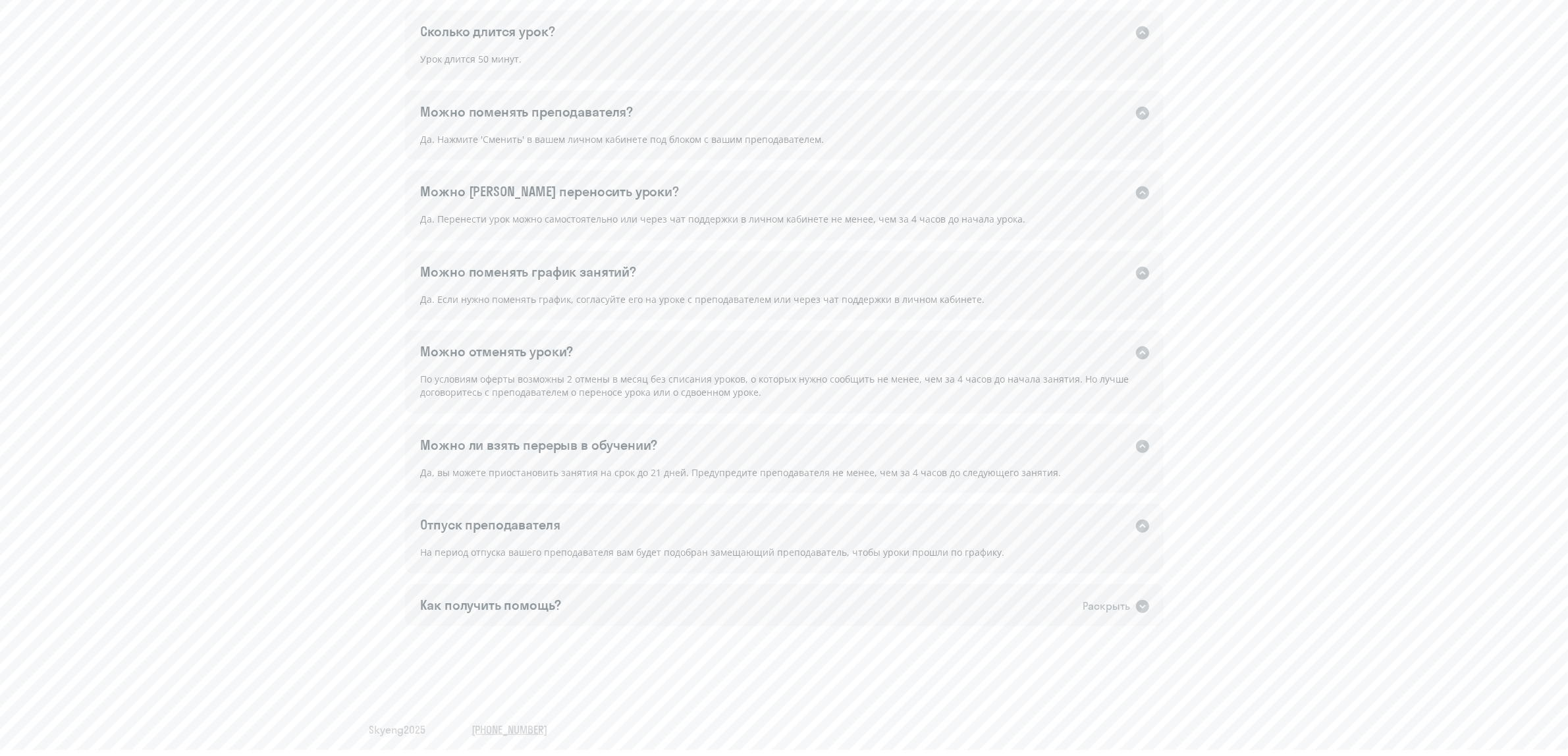
drag, startPoint x: 516, startPoint y: 469, endPoint x: 828, endPoint y: 469, distance: 312.0
click at [828, 469] on div "Да, вы можете приостановить занятия на срок до 21 дней. Предупредите преподават…" at bounding box center [784, 479] width 759 height 29
click at [506, 605] on div "Как получить помощь?" at bounding box center [491, 605] width 141 height 18
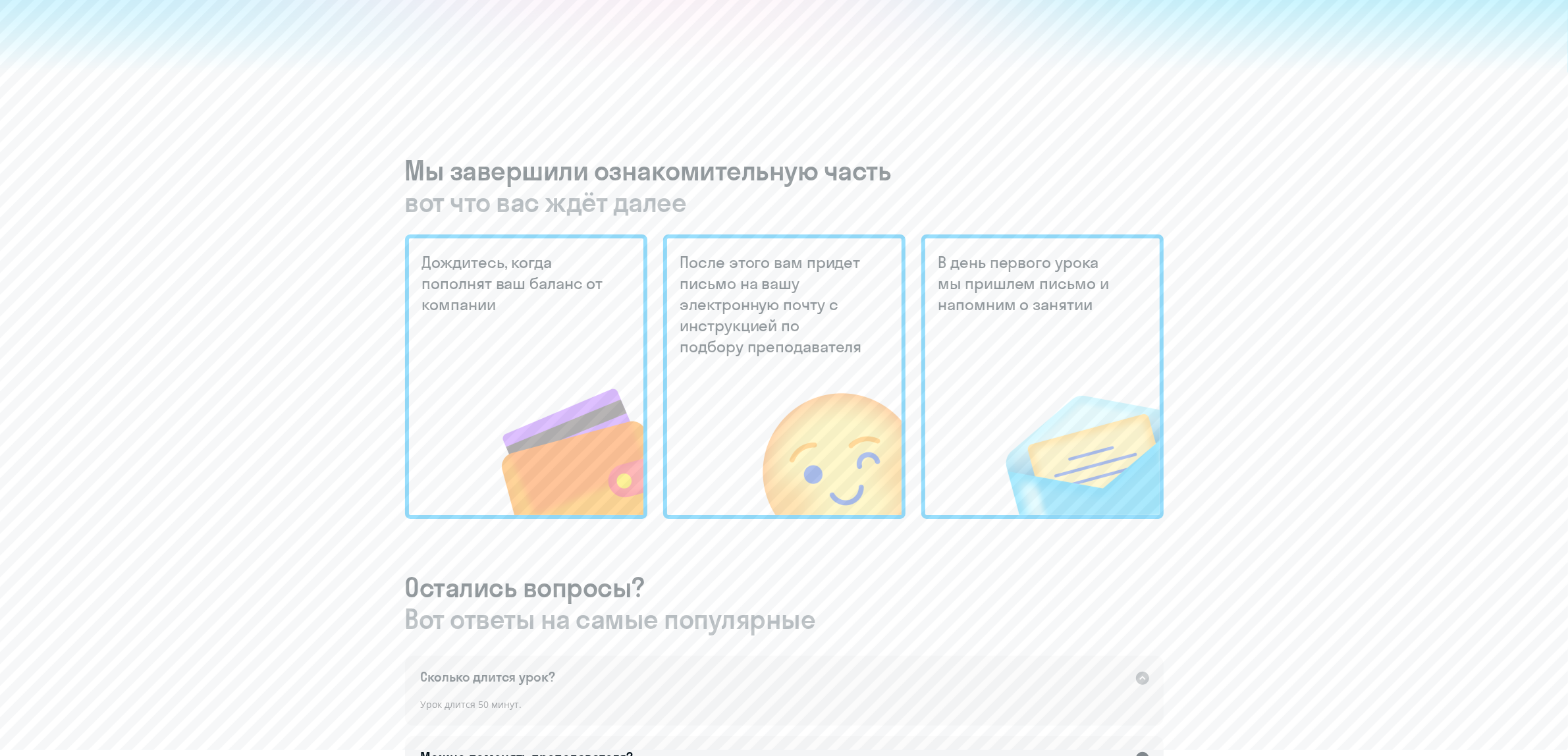
scroll to position [0, 0]
